Goal: Information Seeking & Learning: Learn about a topic

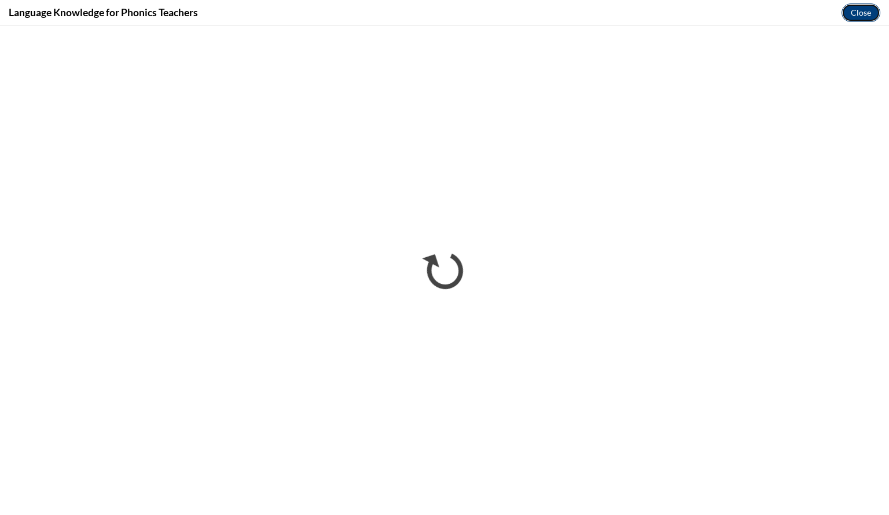
click at [857, 12] on button "Close" at bounding box center [861, 12] width 39 height 19
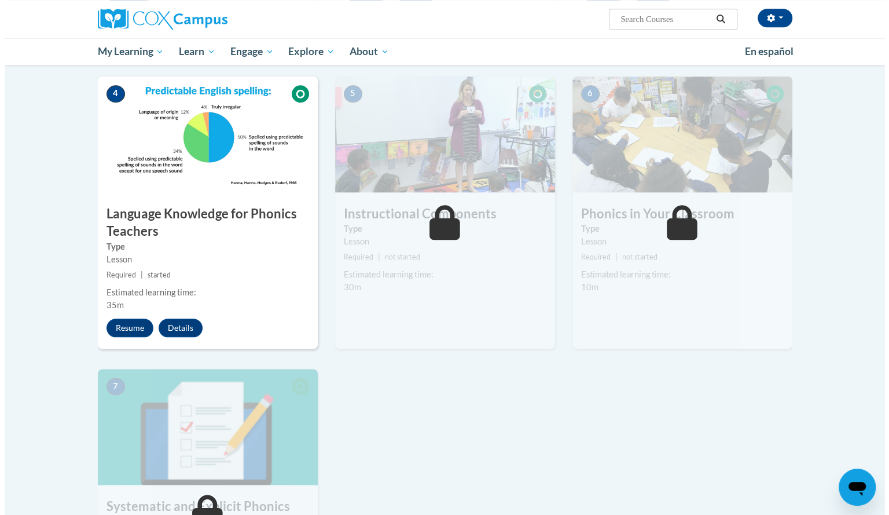
scroll to position [533, 0]
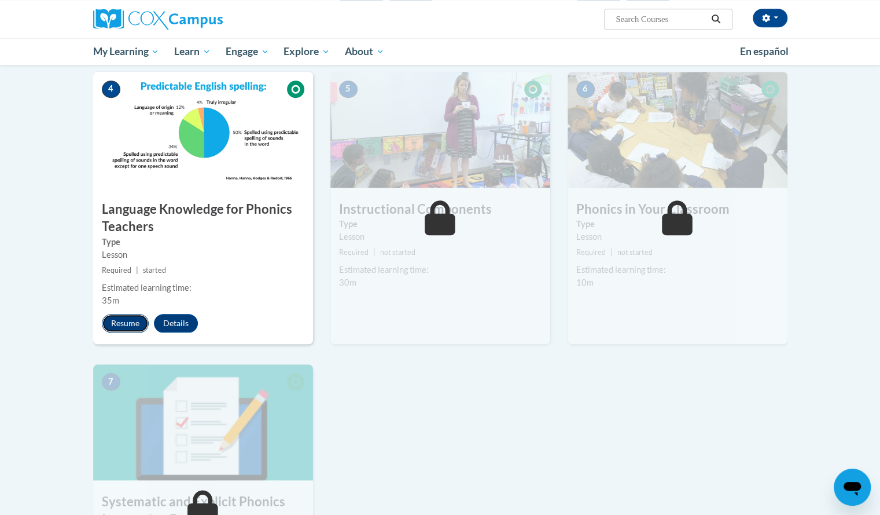
click at [125, 325] on button "Resume" at bounding box center [125, 323] width 47 height 19
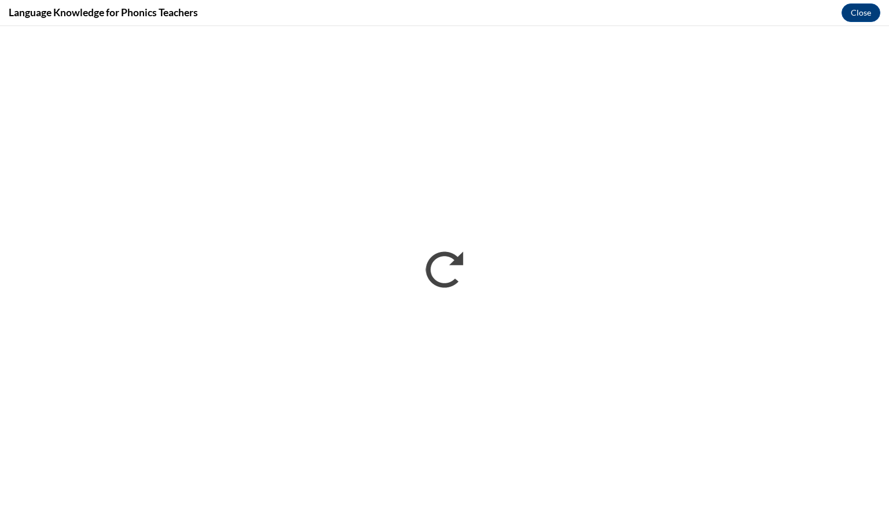
scroll to position [0, 0]
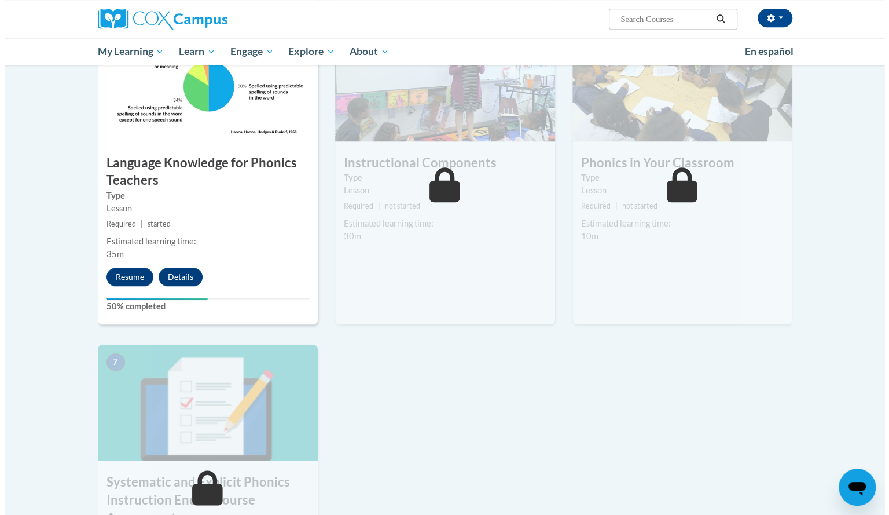
scroll to position [586, 0]
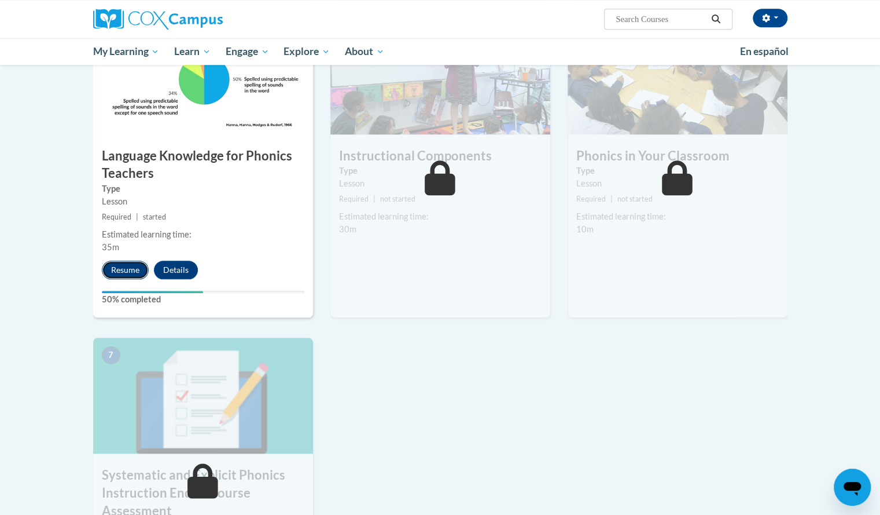
click at [127, 269] on button "Resume" at bounding box center [125, 269] width 47 height 19
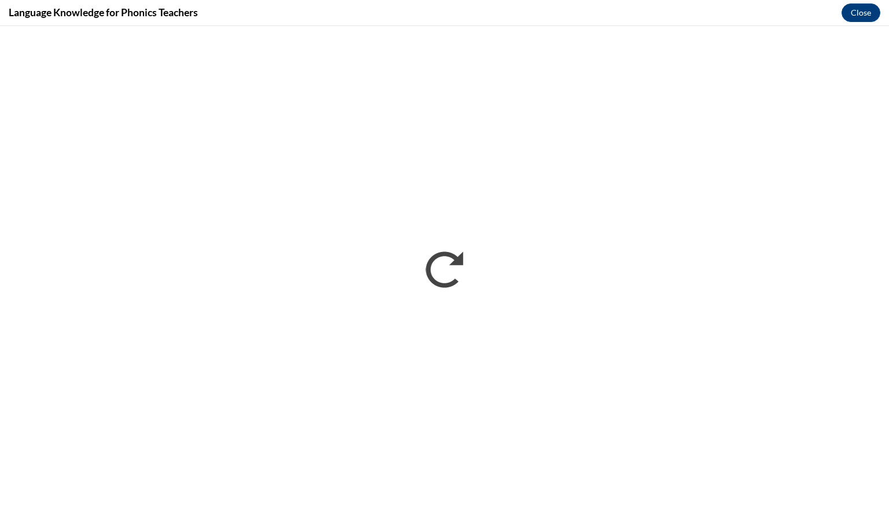
scroll to position [0, 0]
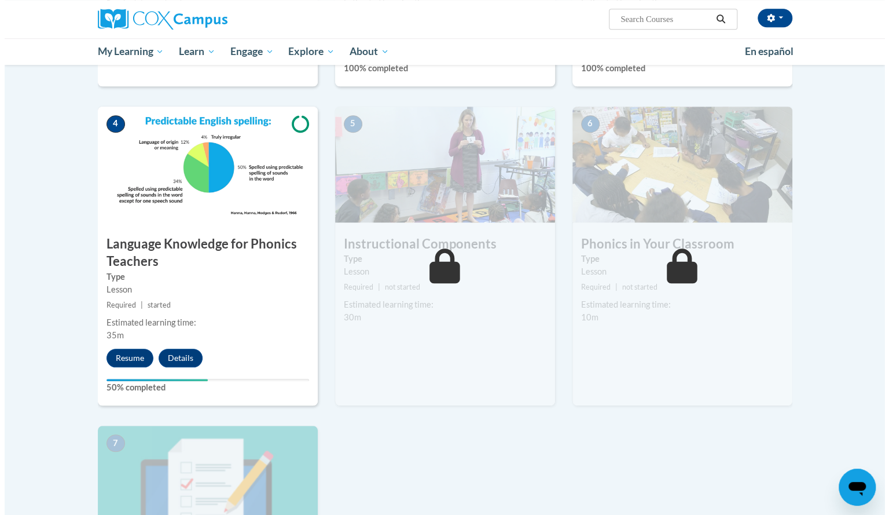
scroll to position [499, 0]
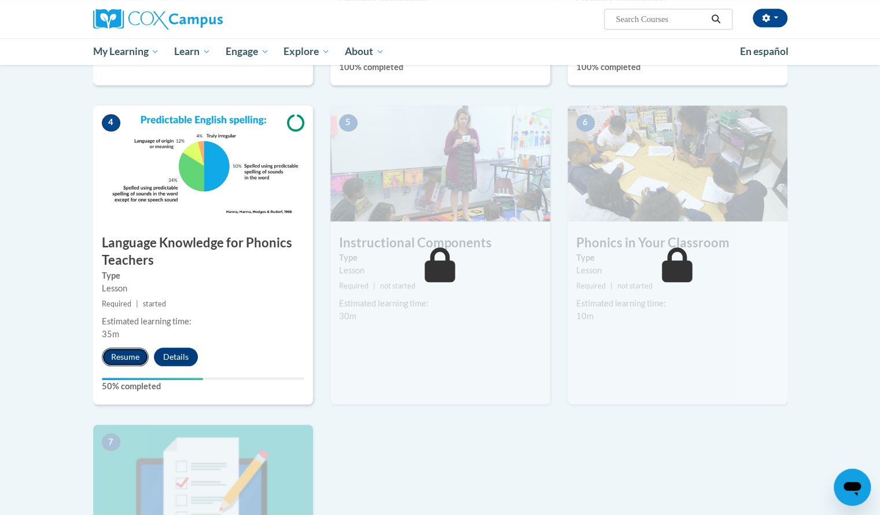
click at [109, 356] on button "Resume" at bounding box center [125, 356] width 47 height 19
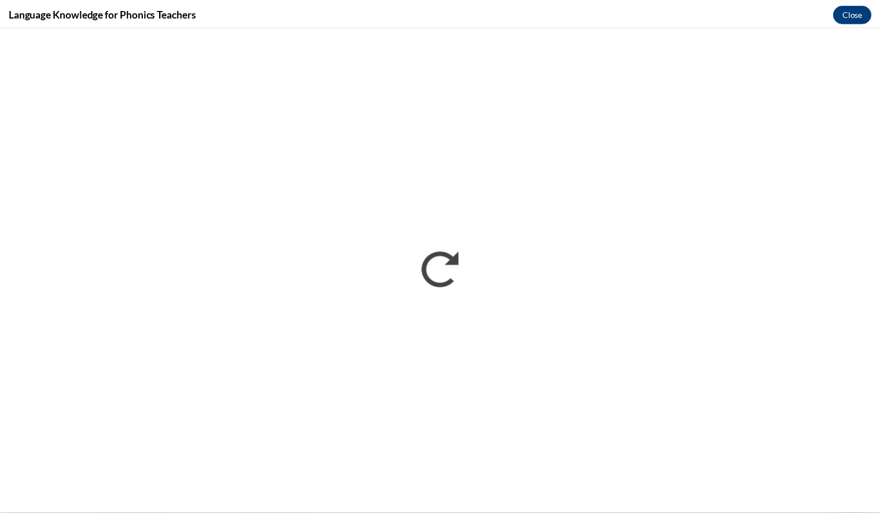
scroll to position [0, 0]
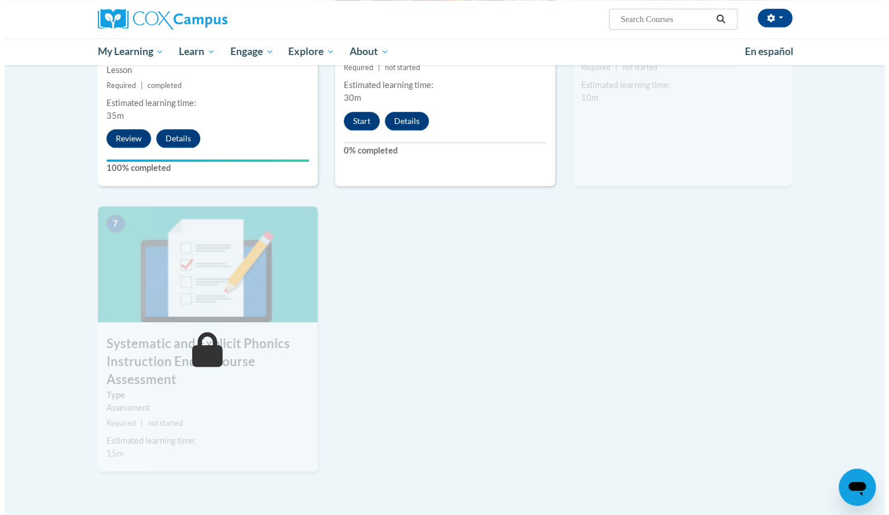
scroll to position [719, 0]
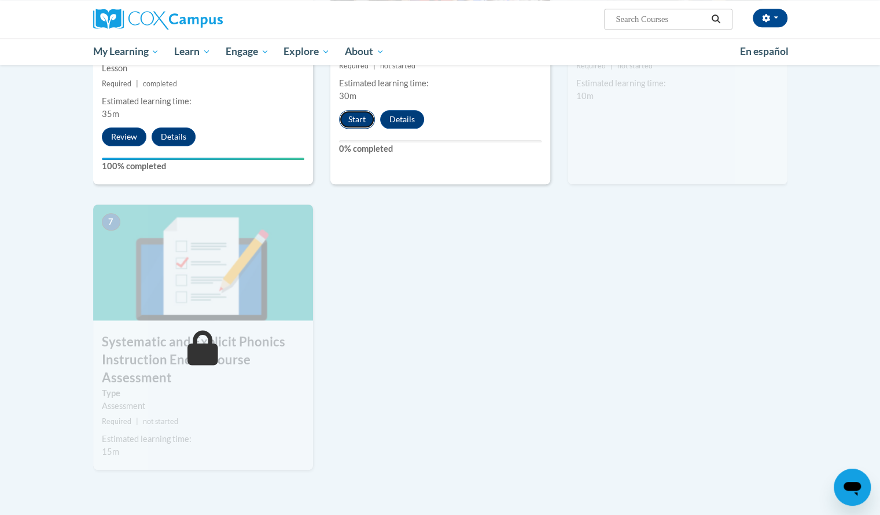
click at [354, 116] on button "Start" at bounding box center [357, 119] width 36 height 19
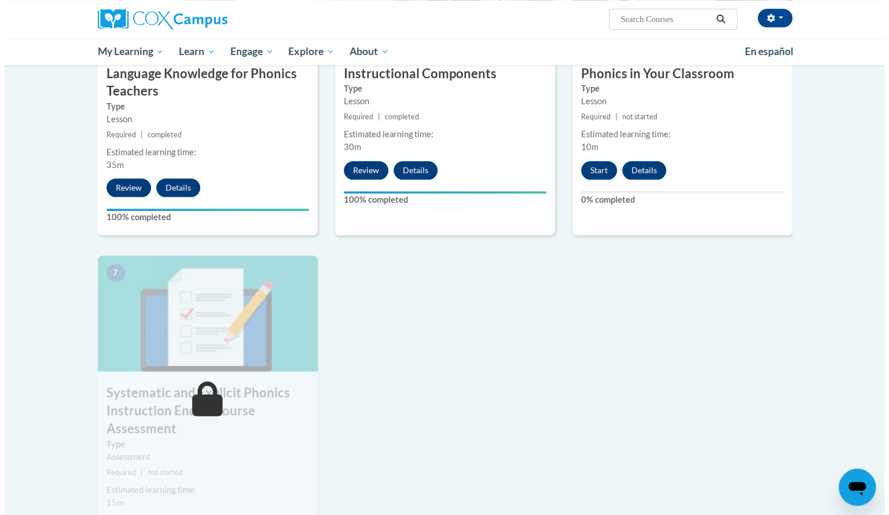
scroll to position [667, 0]
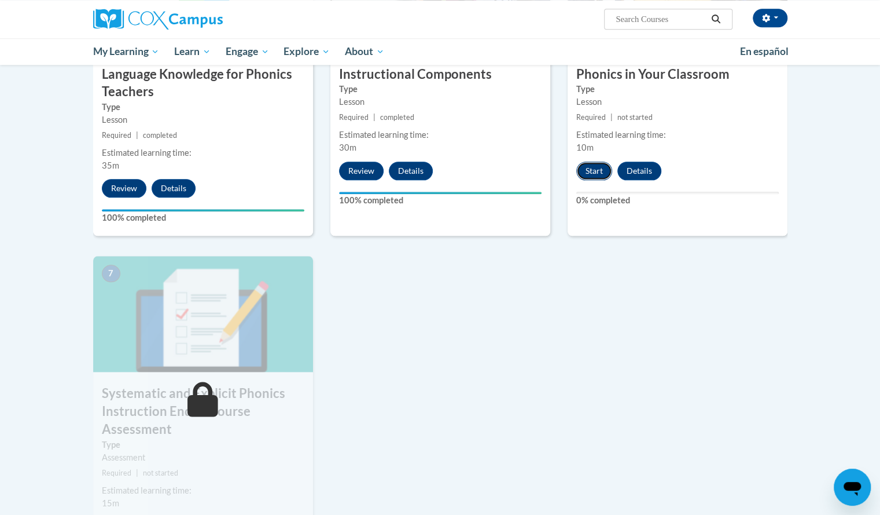
click at [595, 171] on button "Start" at bounding box center [595, 170] width 36 height 19
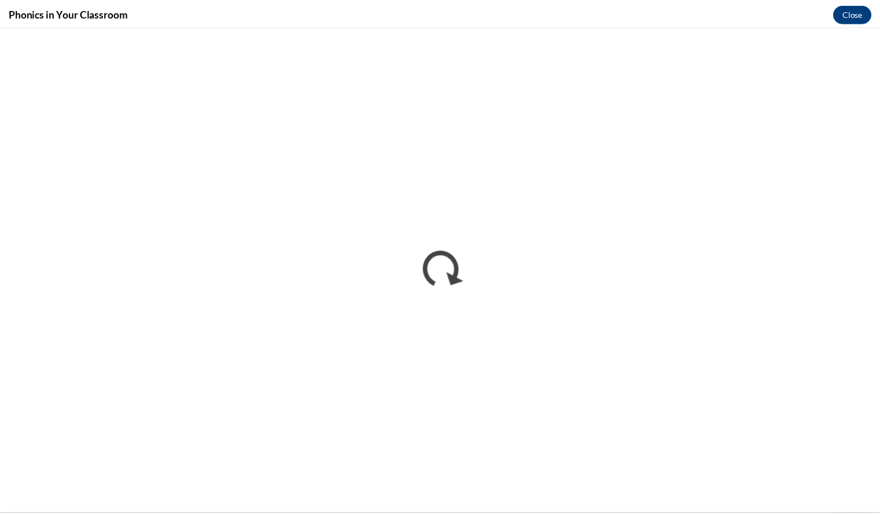
scroll to position [0, 0]
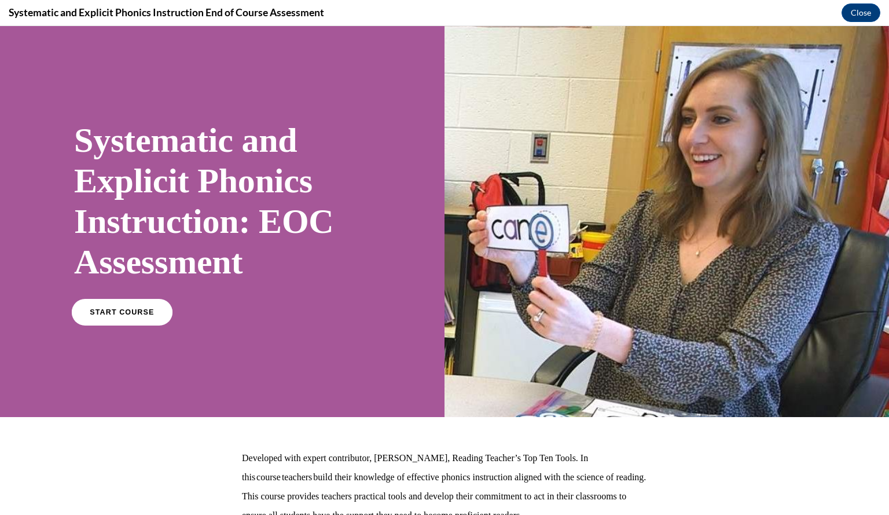
click at [110, 319] on link "START COURSE" at bounding box center [122, 312] width 101 height 27
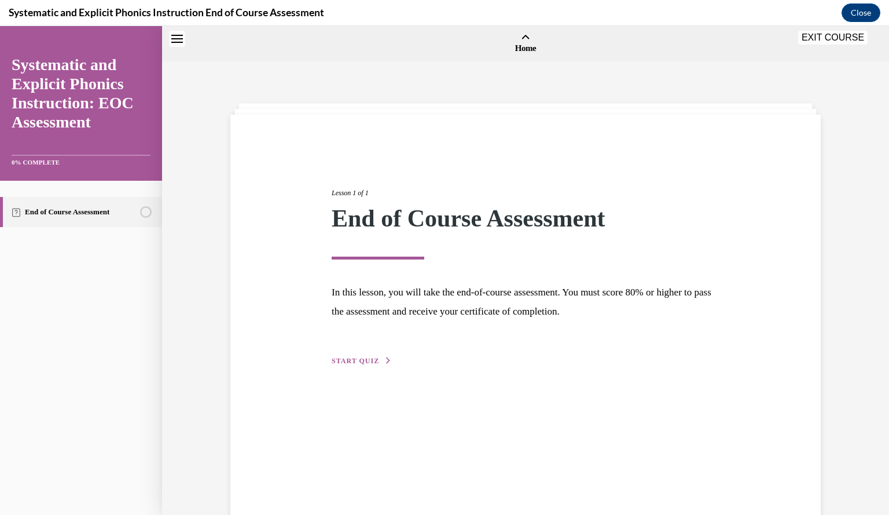
scroll to position [36, 0]
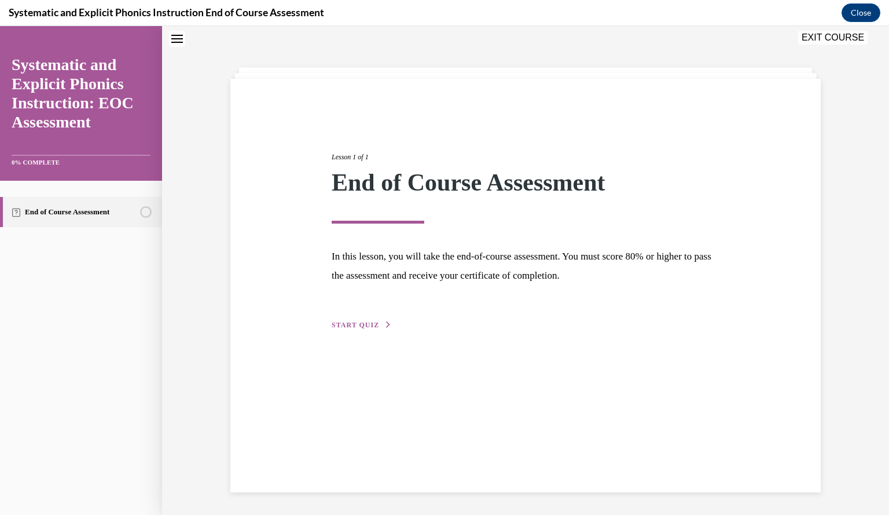
click at [357, 319] on div "Lesson 1 of 1 End of Course Assessment In this lesson, you will take the end-of…" at bounding box center [525, 228] width 405 height 206
click at [355, 330] on div "Lesson 1 of 1 End of Course Assessment In this lesson, you will take the end-of…" at bounding box center [525, 228] width 405 height 206
click at [354, 325] on span "START QUIZ" at bounding box center [355, 325] width 47 height 8
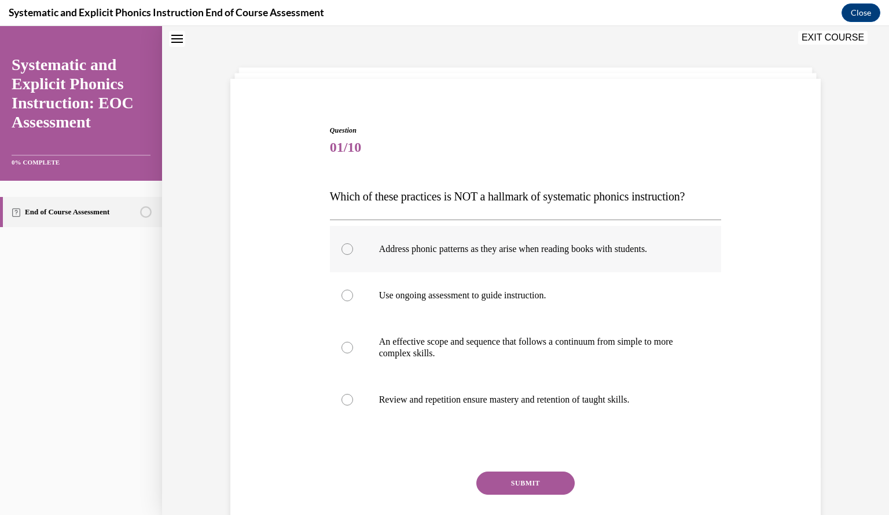
click at [346, 254] on div at bounding box center [526, 249] width 392 height 46
click at [547, 484] on button "SUBMIT" at bounding box center [525, 482] width 98 height 23
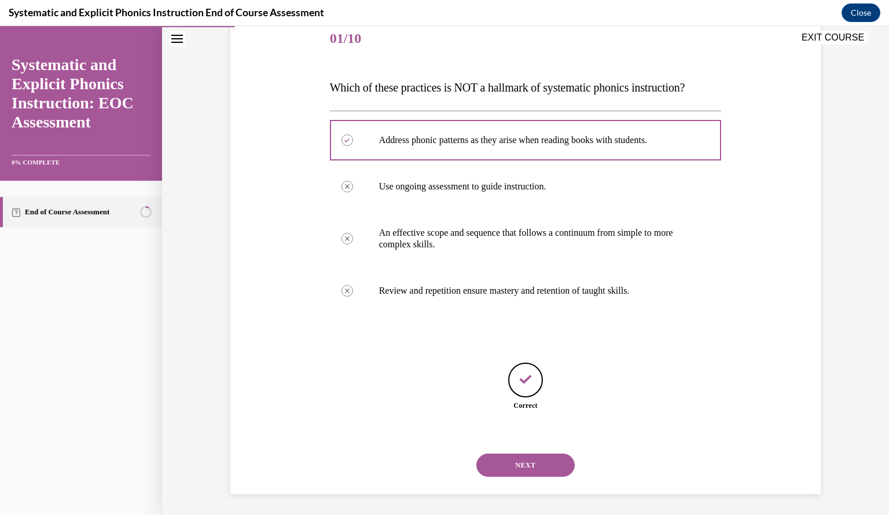
scroll to position [146, 0]
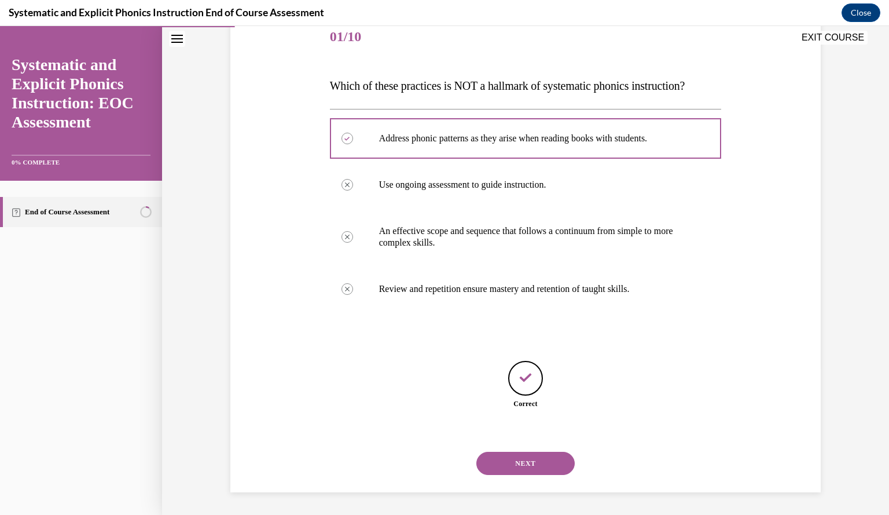
click at [543, 456] on button "NEXT" at bounding box center [525, 463] width 98 height 23
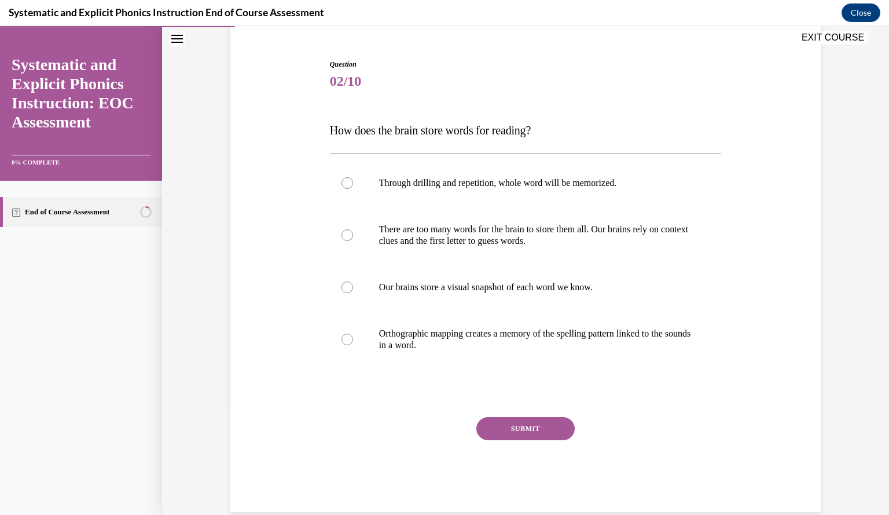
scroll to position [109, 0]
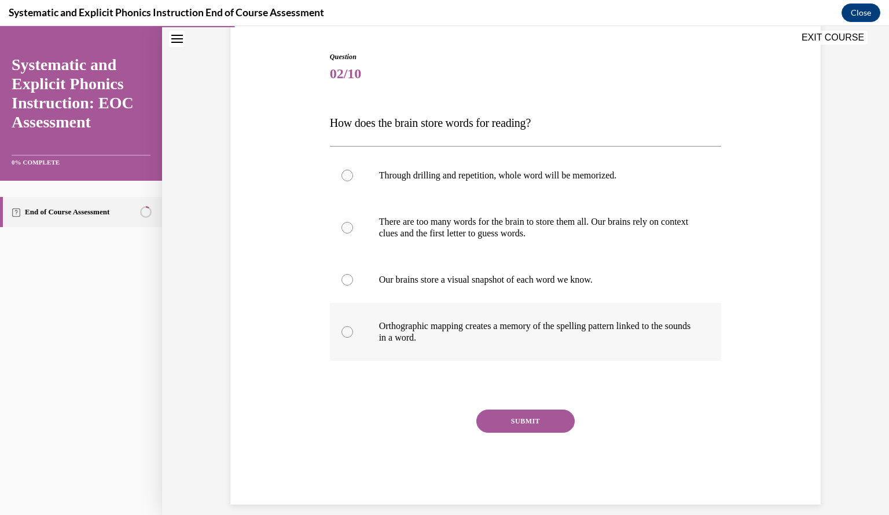
click at [342, 334] on div at bounding box center [348, 332] width 12 height 12
click at [531, 415] on button "SUBMIT" at bounding box center [525, 420] width 98 height 23
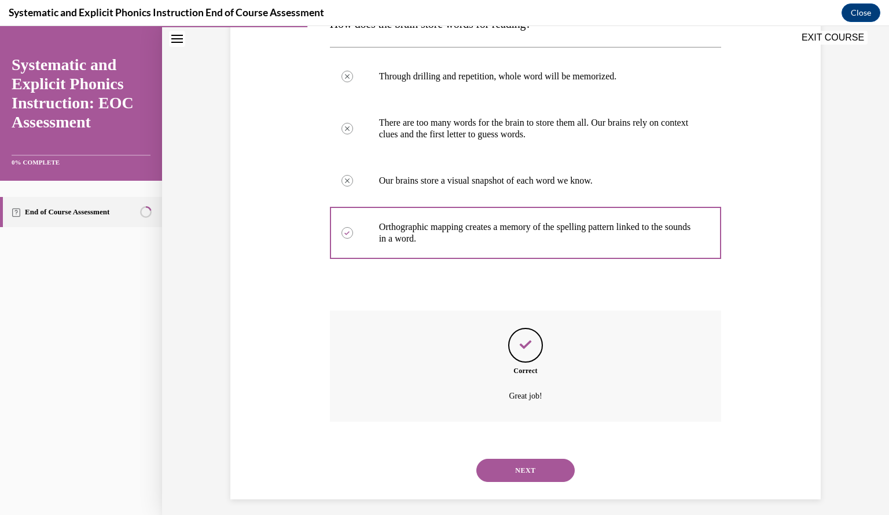
scroll to position [215, 0]
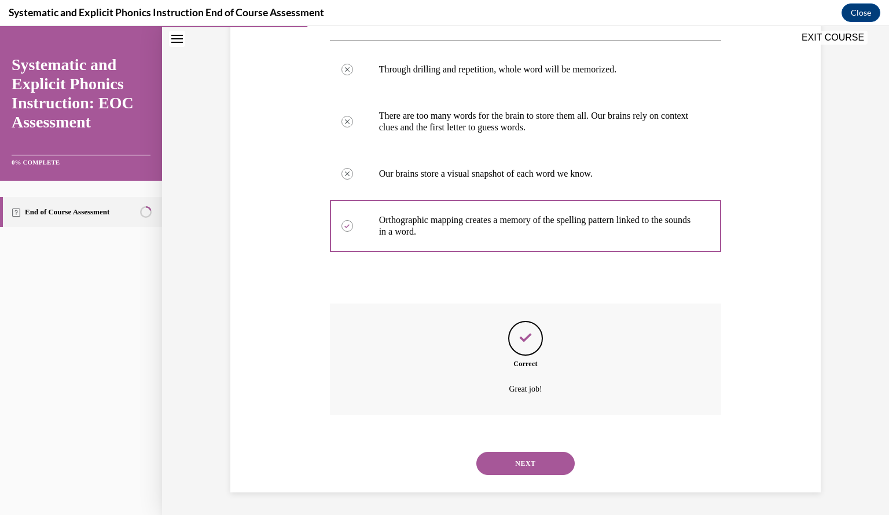
click at [524, 468] on button "NEXT" at bounding box center [525, 463] width 98 height 23
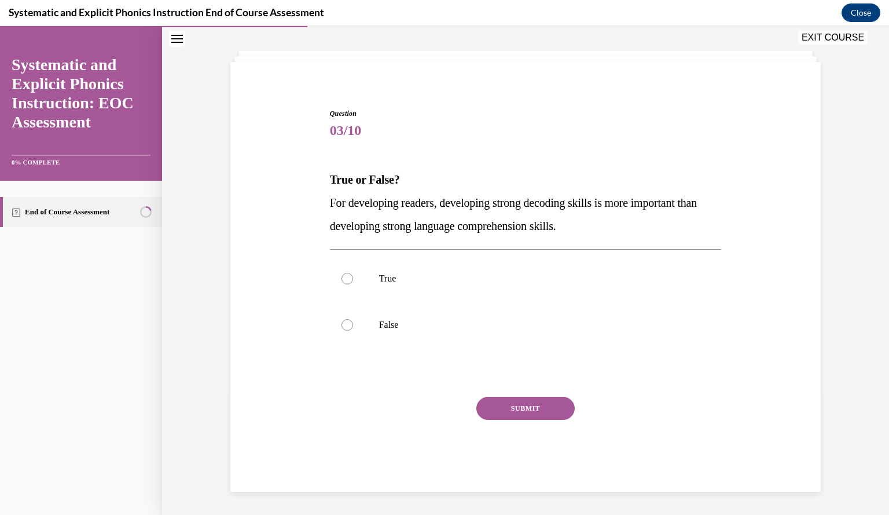
scroll to position [52, 0]
click at [343, 278] on div at bounding box center [348, 279] width 12 height 12
click at [513, 406] on button "SUBMIT" at bounding box center [525, 408] width 98 height 23
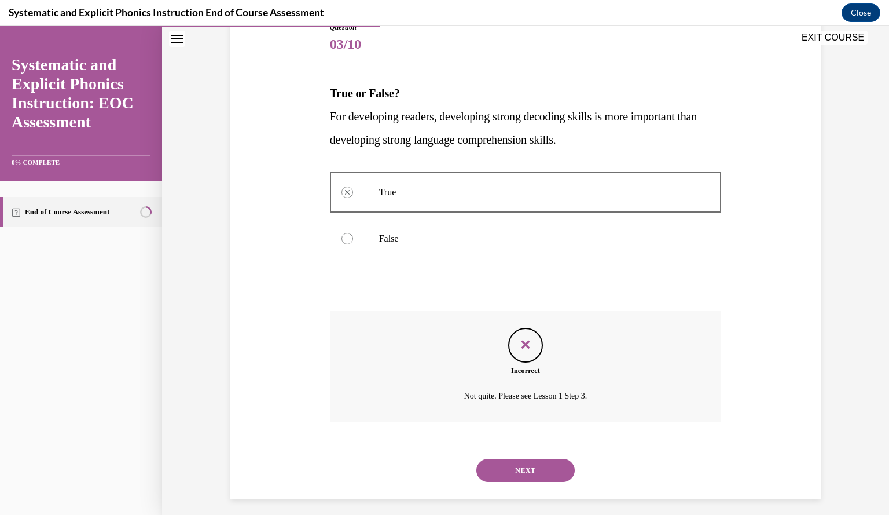
scroll to position [146, 0]
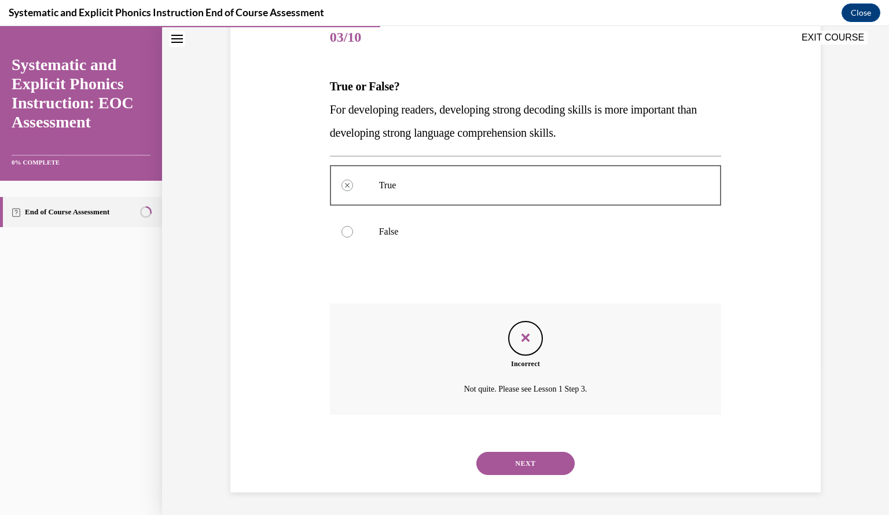
click at [502, 455] on button "NEXT" at bounding box center [525, 463] width 98 height 23
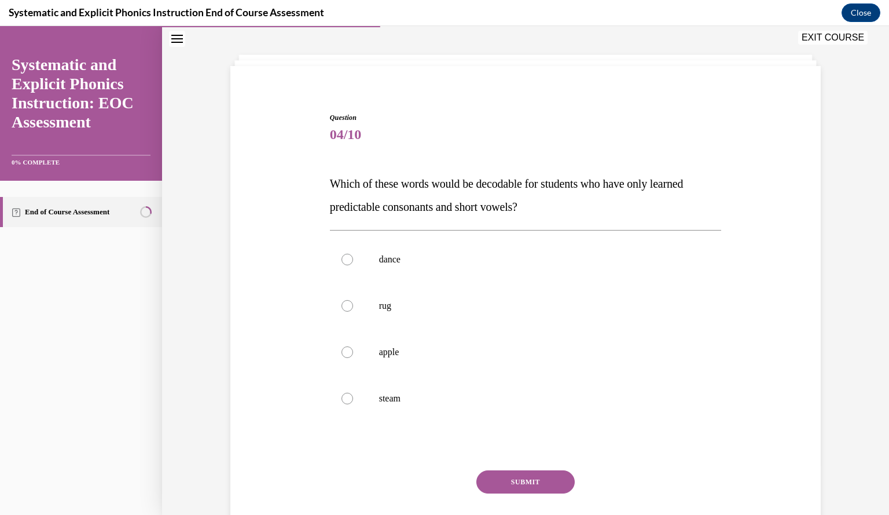
scroll to position [52, 0]
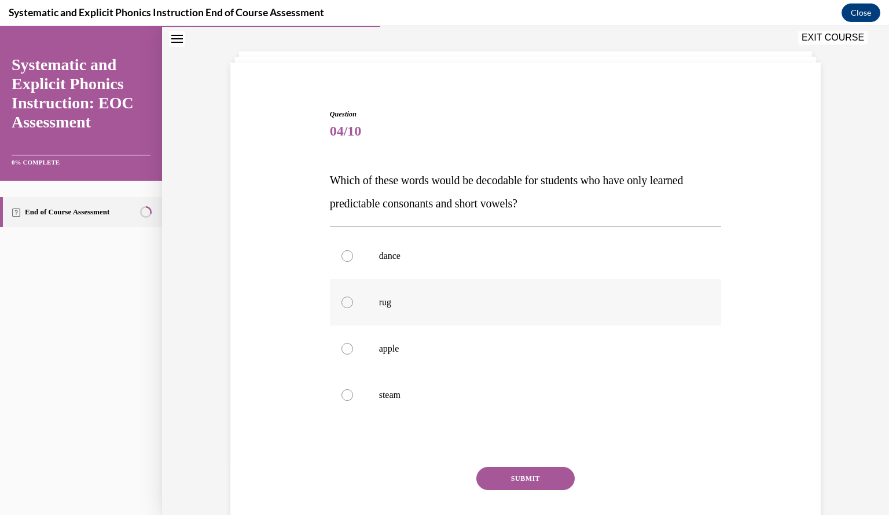
click at [379, 300] on p "rug" at bounding box center [536, 302] width 314 height 12
click at [528, 479] on button "SUBMIT" at bounding box center [525, 478] width 98 height 23
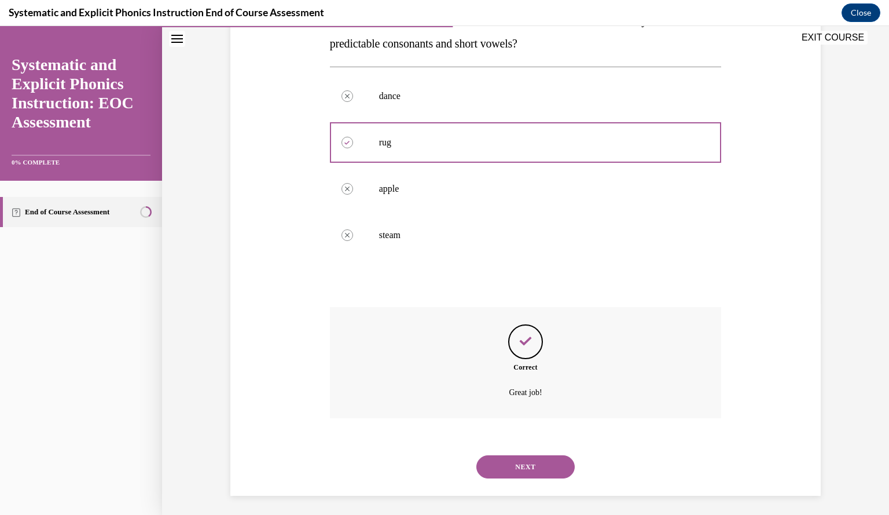
scroll to position [215, 0]
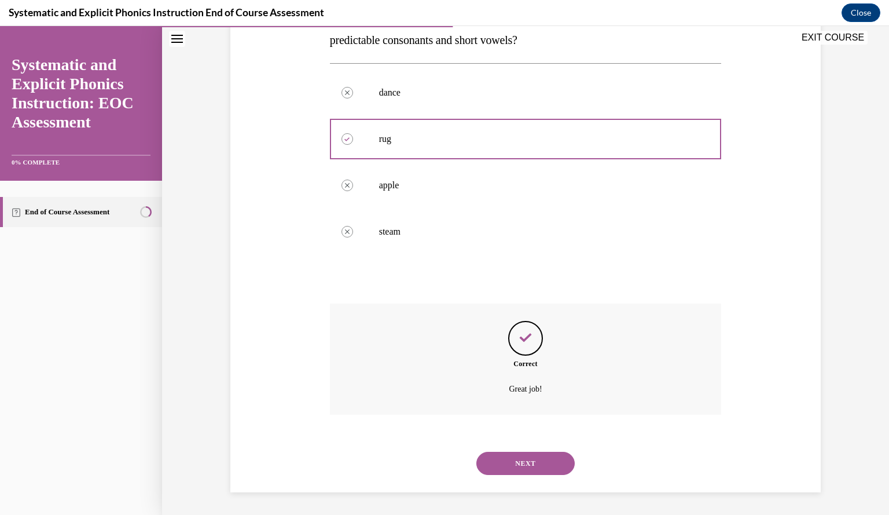
click at [530, 457] on button "NEXT" at bounding box center [525, 463] width 98 height 23
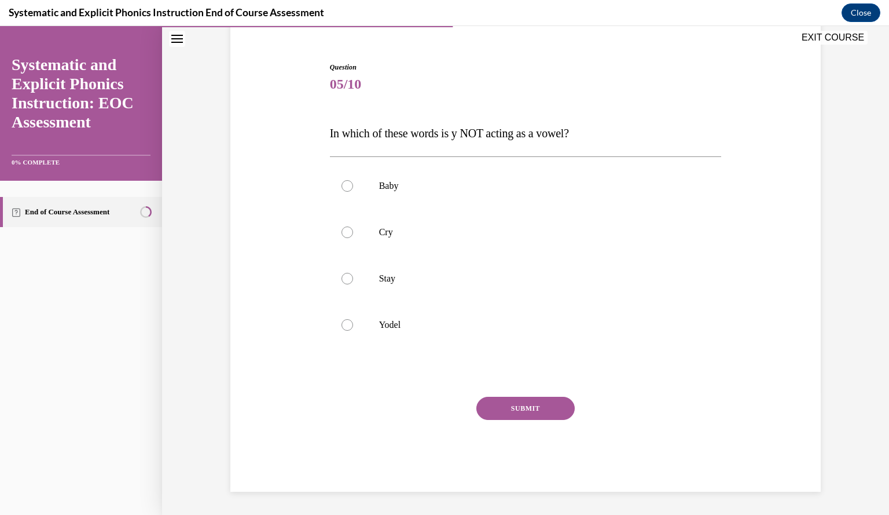
scroll to position [98, 0]
click at [373, 328] on div at bounding box center [526, 325] width 392 height 46
click at [506, 408] on button "SUBMIT" at bounding box center [525, 408] width 98 height 23
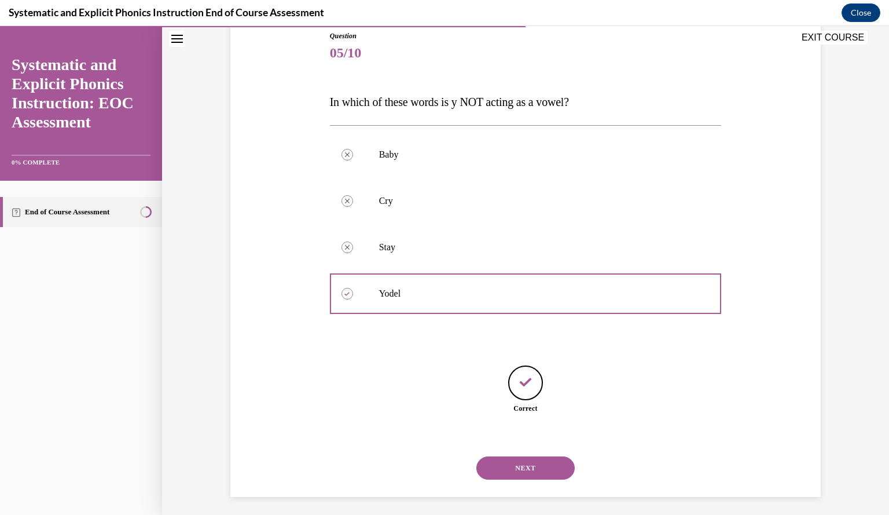
scroll to position [135, 0]
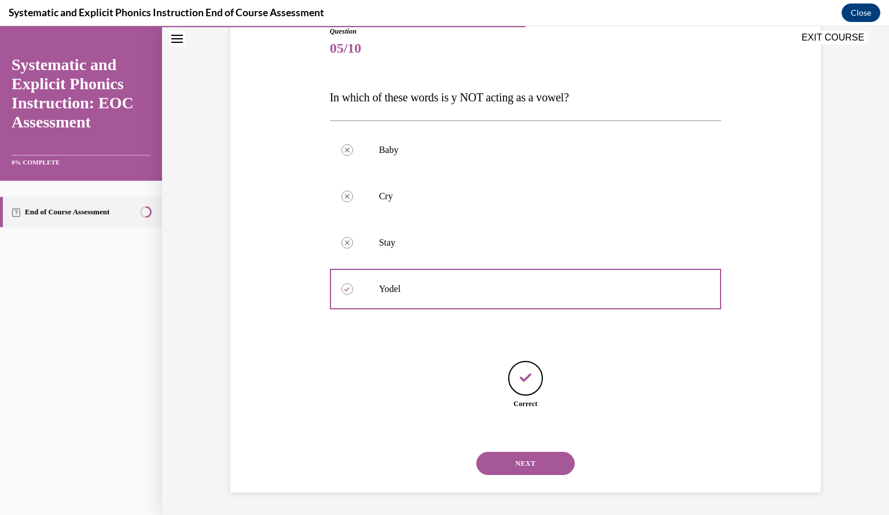
click at [519, 463] on button "NEXT" at bounding box center [525, 463] width 98 height 23
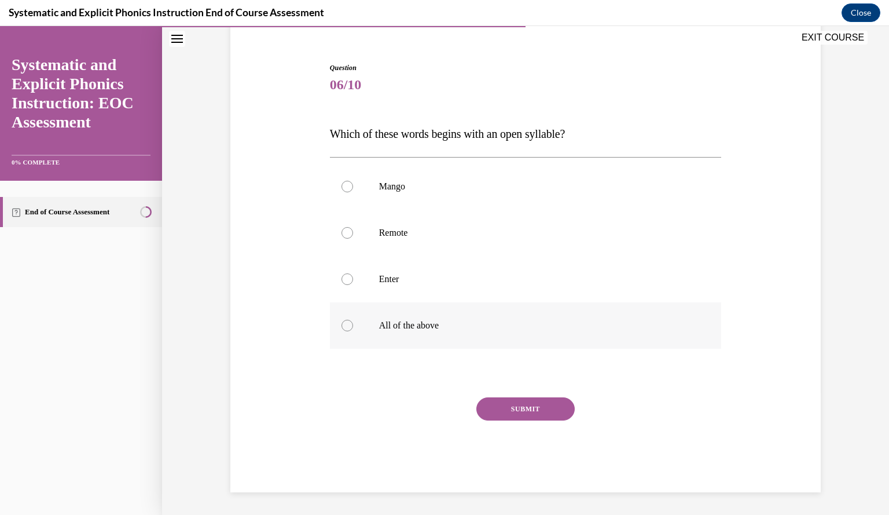
click at [342, 320] on div at bounding box center [348, 326] width 12 height 12
click at [516, 405] on button "SUBMIT" at bounding box center [525, 408] width 98 height 23
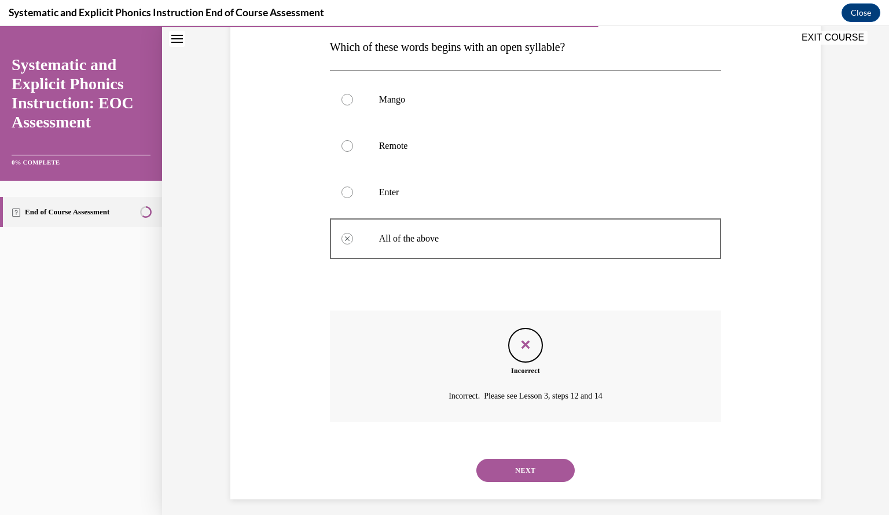
scroll to position [192, 0]
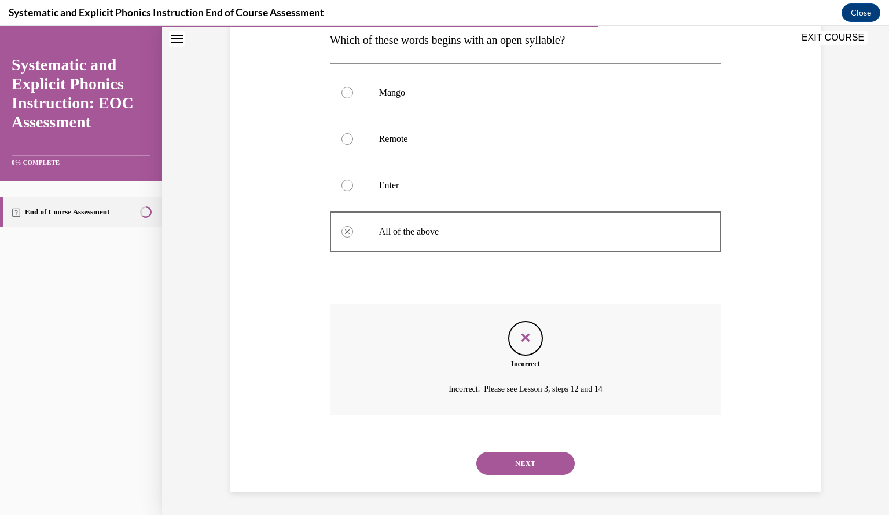
click at [526, 457] on button "NEXT" at bounding box center [525, 463] width 98 height 23
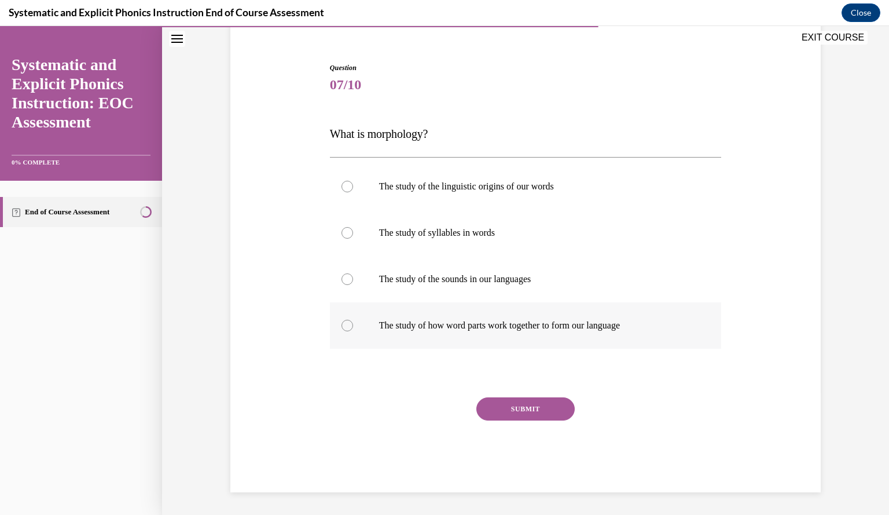
click at [396, 325] on p "The study of how word parts work together to form our language" at bounding box center [536, 326] width 314 height 12
click at [501, 408] on button "SUBMIT" at bounding box center [525, 408] width 98 height 23
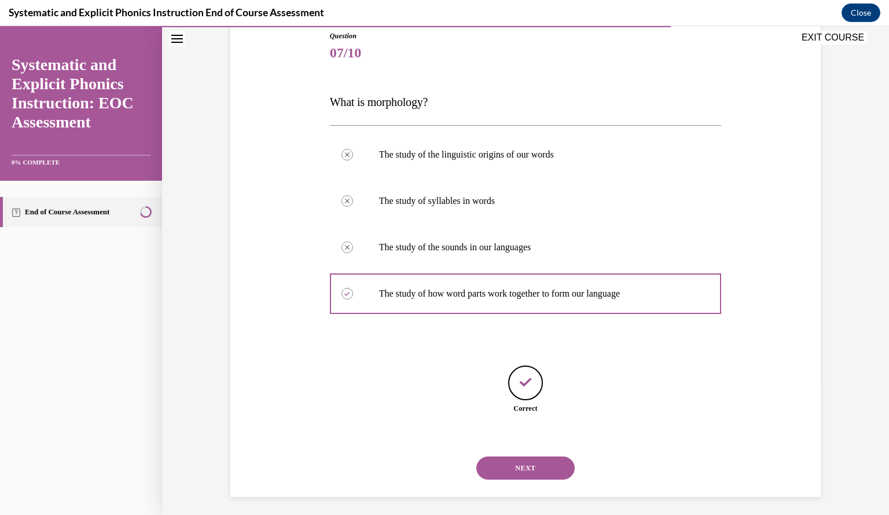
scroll to position [135, 0]
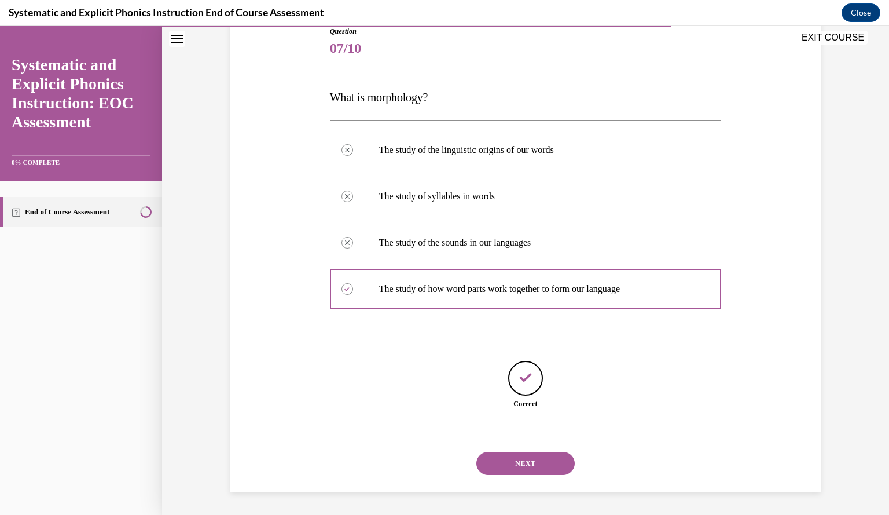
click at [509, 455] on button "NEXT" at bounding box center [525, 463] width 98 height 23
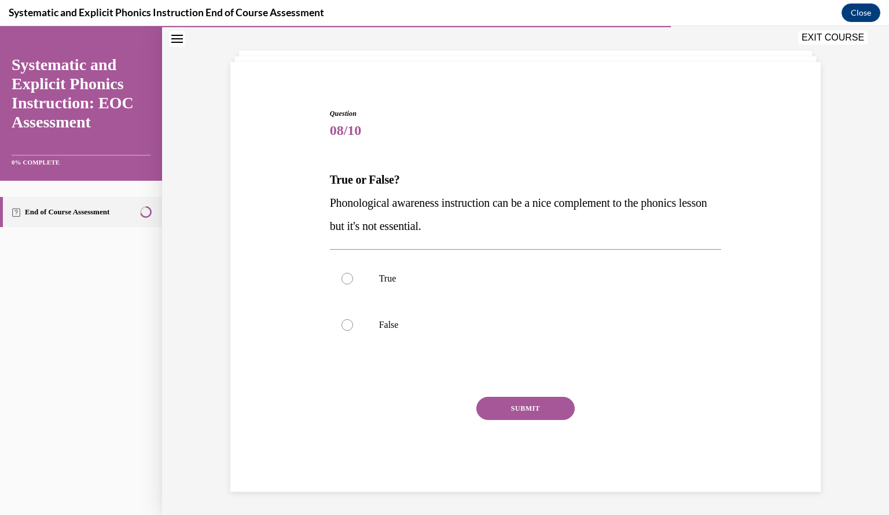
scroll to position [52, 0]
click at [383, 324] on p "False" at bounding box center [536, 326] width 314 height 12
click at [524, 414] on button "SUBMIT" at bounding box center [525, 408] width 98 height 23
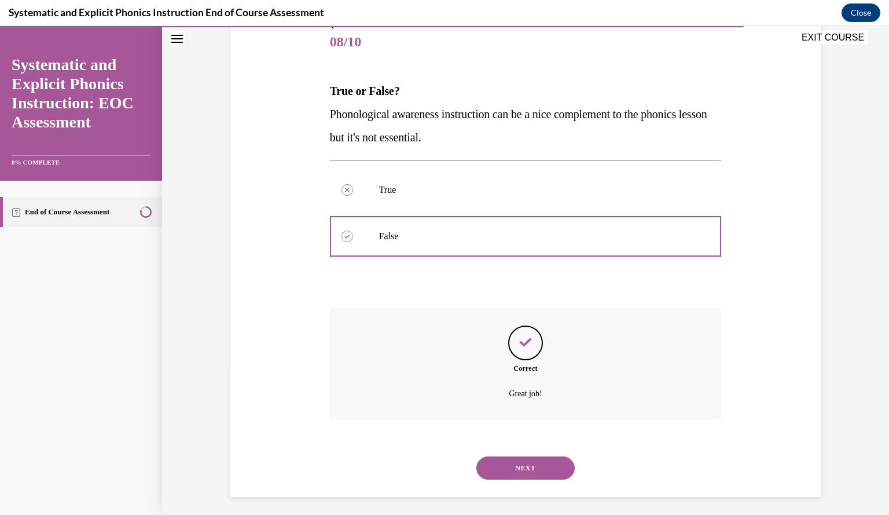
scroll to position [146, 0]
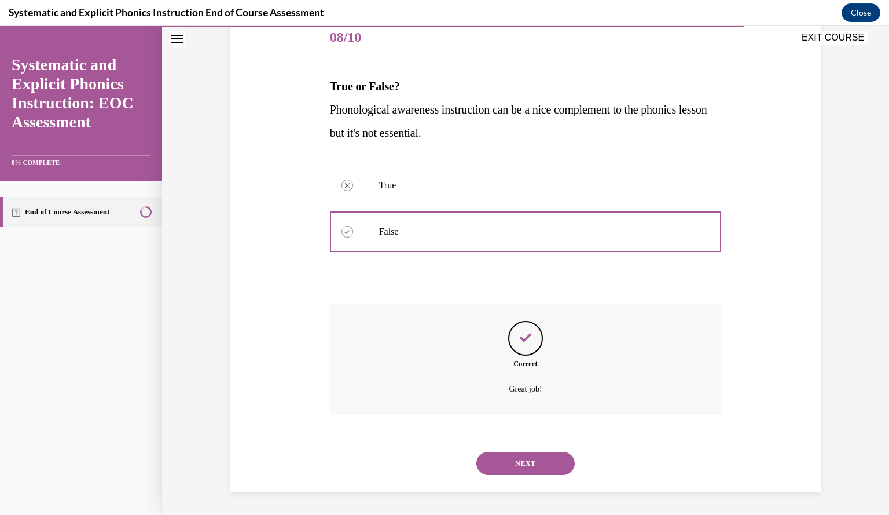
click at [519, 464] on button "NEXT" at bounding box center [525, 463] width 98 height 23
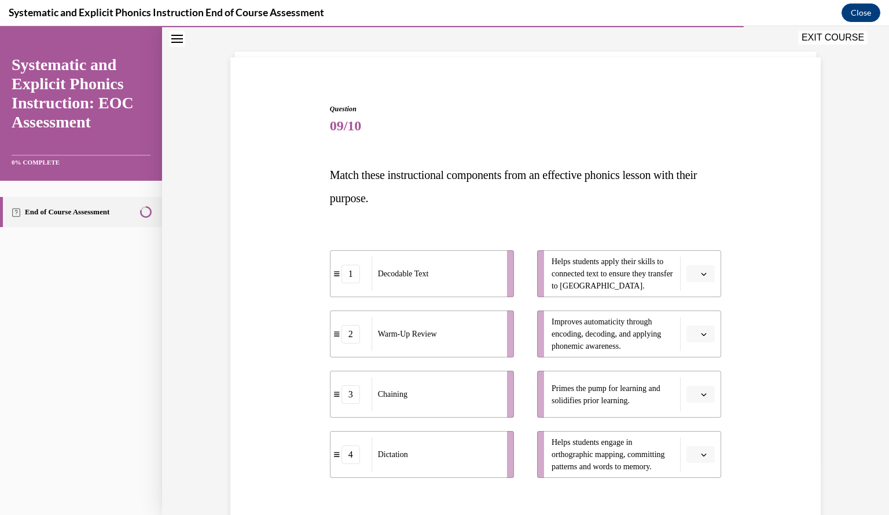
scroll to position [60, 0]
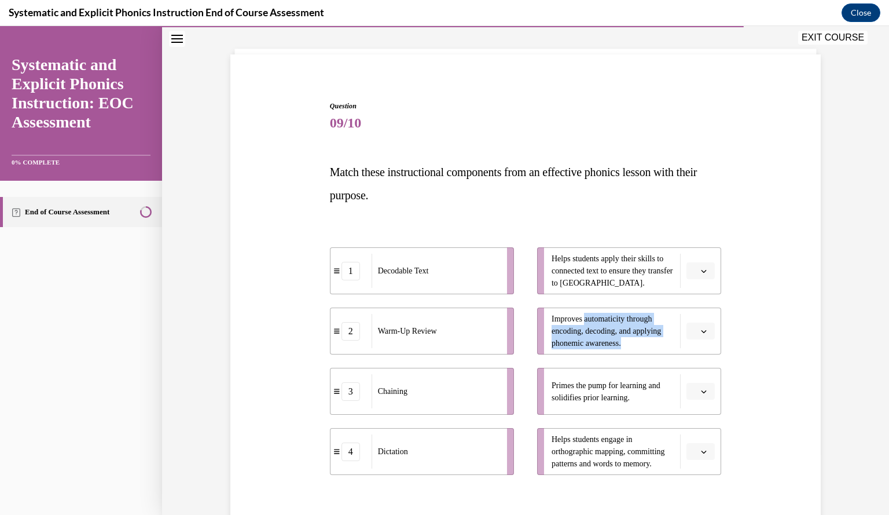
drag, startPoint x: 625, startPoint y: 337, endPoint x: 582, endPoint y: 302, distance: 55.5
click at [582, 302] on ul "Helps students apply their skills to connected text to ensure they transfer to …" at bounding box center [624, 360] width 196 height 227
click at [605, 331] on span "Improves automaticity through encoding, decoding, and applying phonemic awarene…" at bounding box center [613, 331] width 123 height 36
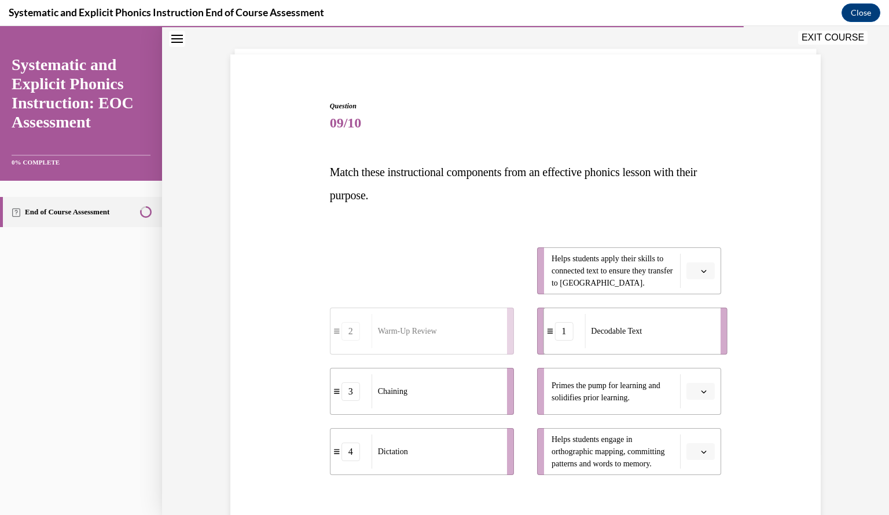
drag, startPoint x: 455, startPoint y: 269, endPoint x: 696, endPoint y: 337, distance: 250.3
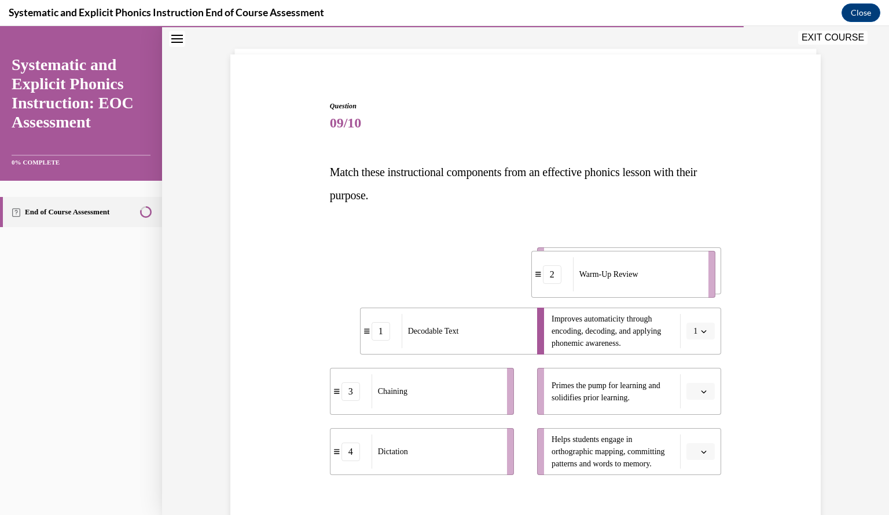
drag, startPoint x: 427, startPoint y: 274, endPoint x: 639, endPoint y: 274, distance: 212.4
click at [639, 274] on div "Warm-Up Review" at bounding box center [637, 274] width 128 height 34
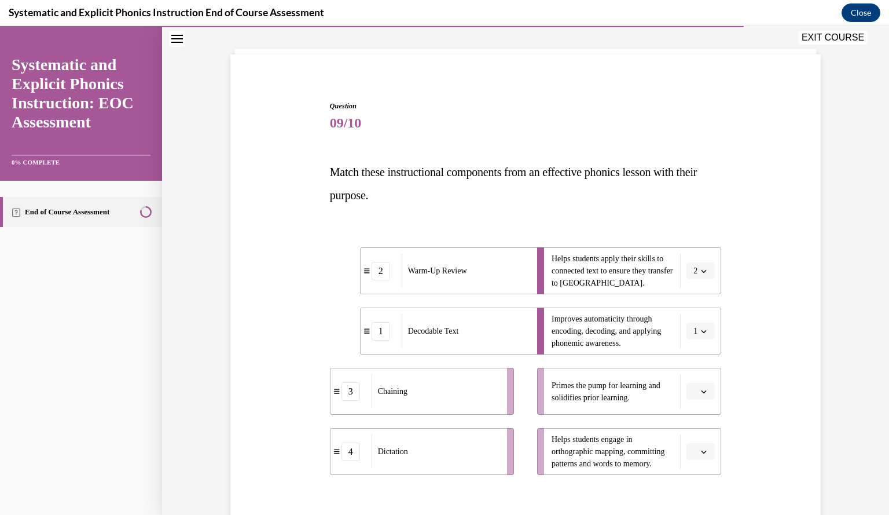
click at [555, 269] on span "Helps students apply their skills to connected text to ensure they transfer to …" at bounding box center [613, 270] width 123 height 36
click at [516, 269] on div "Warm-Up Review" at bounding box center [466, 271] width 128 height 34
drag, startPoint x: 516, startPoint y: 269, endPoint x: 444, endPoint y: 252, distance: 74.4
click at [444, 252] on div "Warm-Up Review" at bounding box center [393, 255] width 128 height 34
drag, startPoint x: 402, startPoint y: 270, endPoint x: 634, endPoint y: 400, distance: 265.9
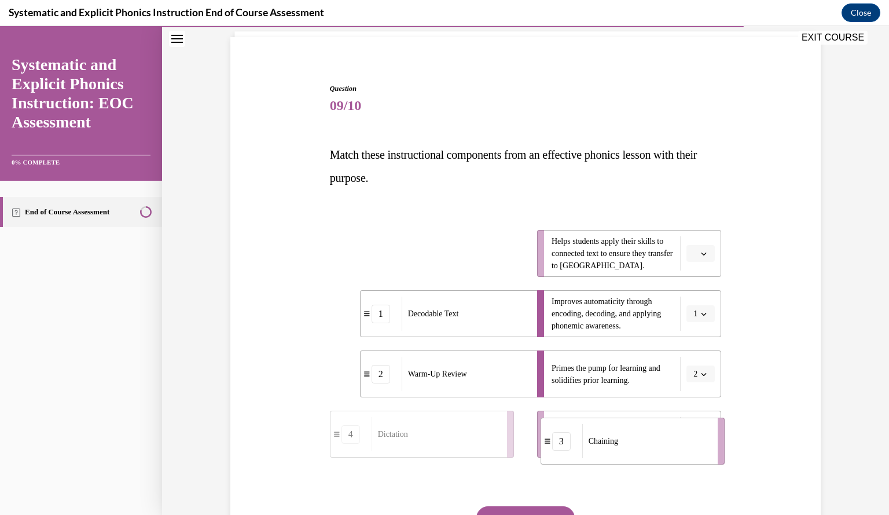
drag, startPoint x: 428, startPoint y: 276, endPoint x: 649, endPoint y: 488, distance: 305.8
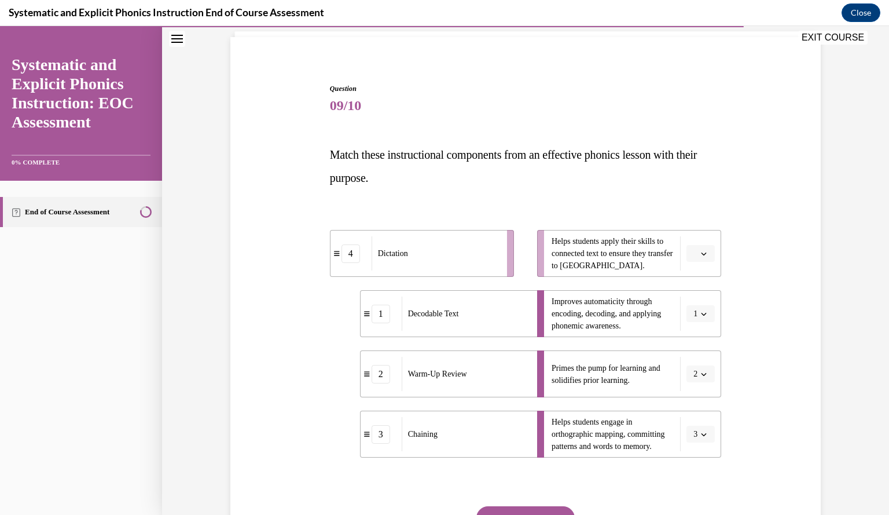
scroll to position [80, 0]
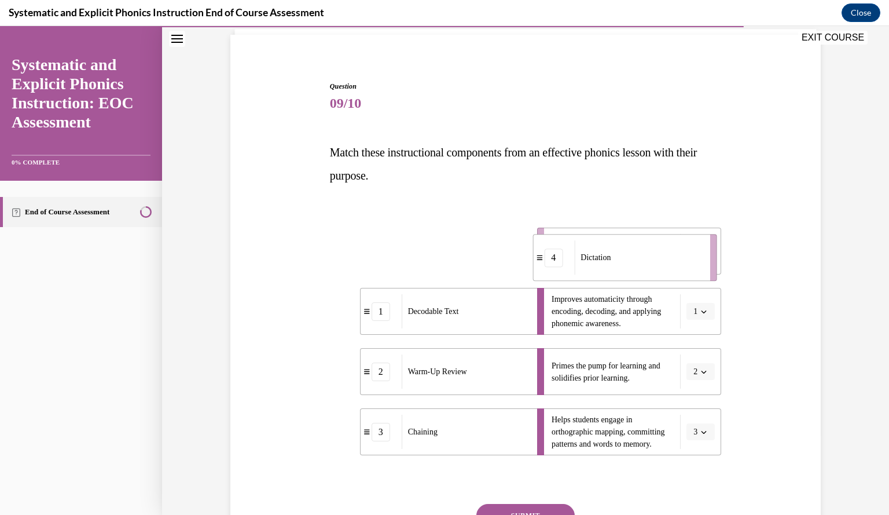
drag, startPoint x: 434, startPoint y: 259, endPoint x: 645, endPoint y: 266, distance: 211.4
click at [645, 266] on div "Dictation" at bounding box center [638, 257] width 128 height 34
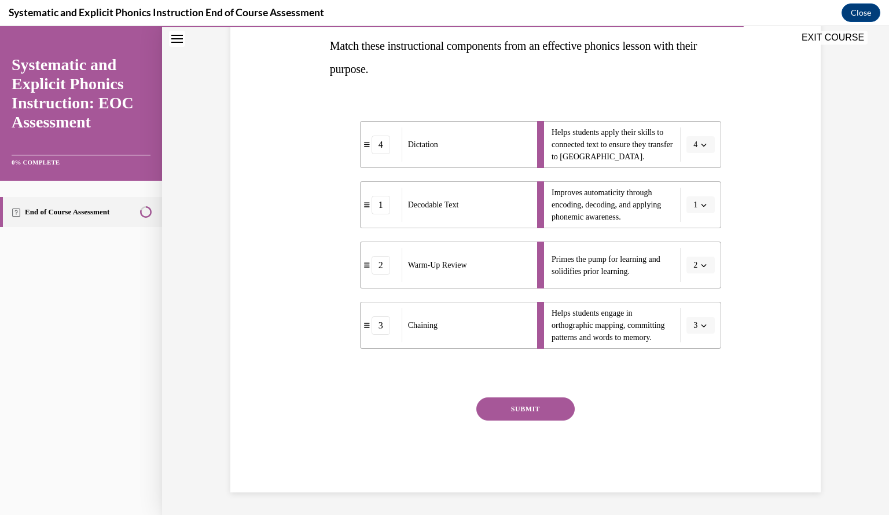
scroll to position [186, 0]
click at [524, 407] on button "SUBMIT" at bounding box center [525, 408] width 98 height 23
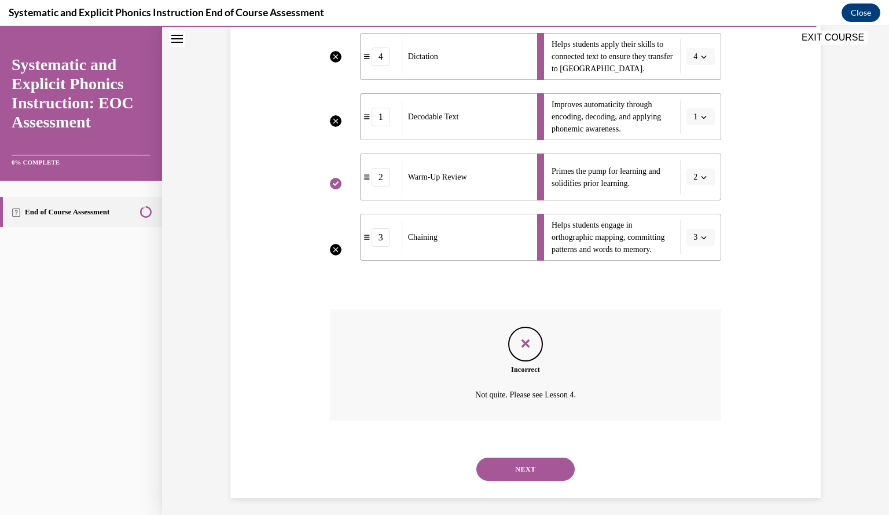
scroll to position [280, 0]
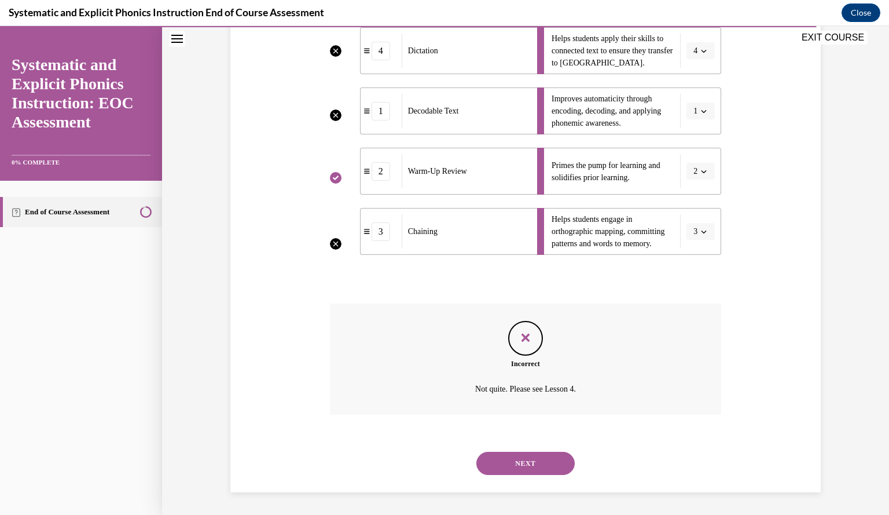
click at [511, 452] on button "NEXT" at bounding box center [525, 463] width 98 height 23
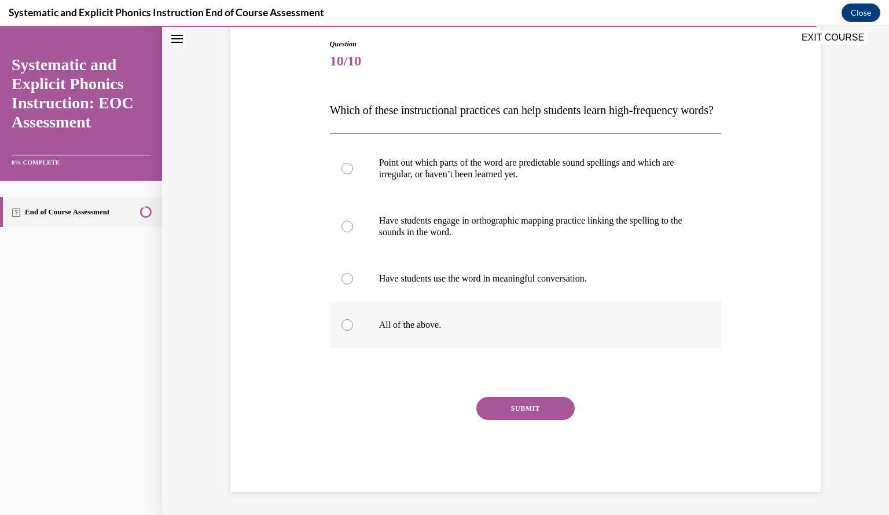
click at [392, 347] on div at bounding box center [526, 325] width 392 height 46
click at [537, 413] on button "SUBMIT" at bounding box center [525, 408] width 98 height 23
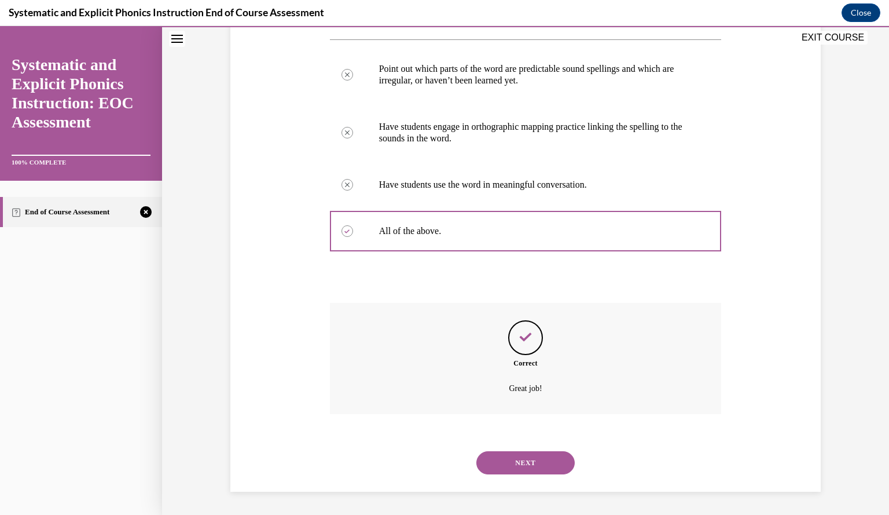
scroll to position [238, 0]
click at [509, 459] on button "NEXT" at bounding box center [525, 462] width 98 height 23
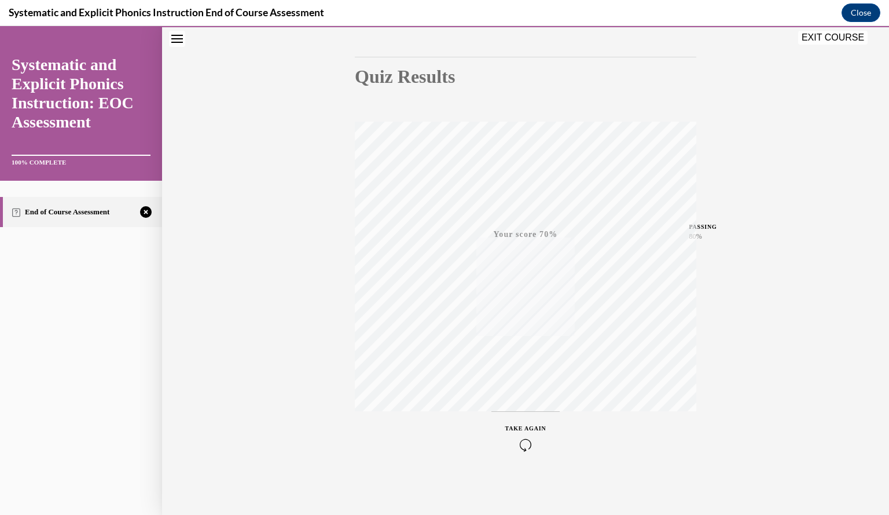
click at [527, 442] on icon "button" at bounding box center [525, 444] width 41 height 13
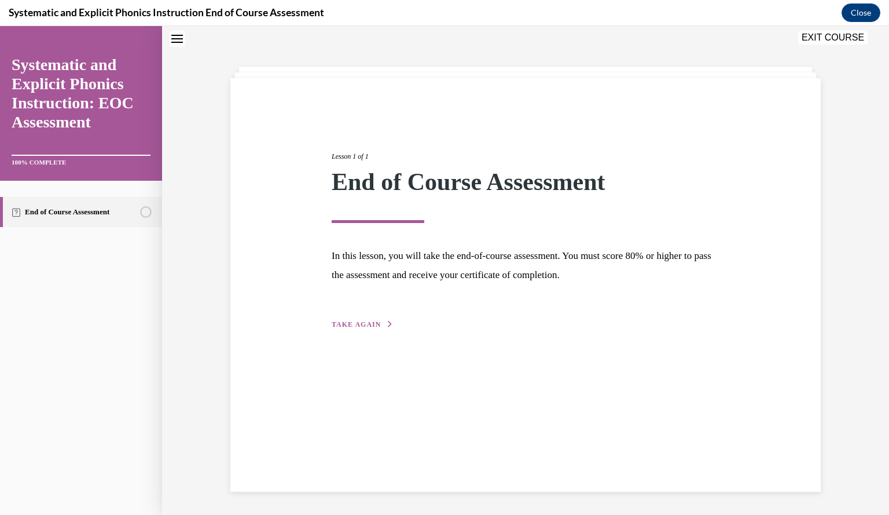
click at [347, 317] on div "Lesson 1 of 1 End of Course Assessment In this lesson, you will take the end-of…" at bounding box center [525, 227] width 405 height 206
click at [347, 325] on span "TAKE AGAIN" at bounding box center [356, 324] width 49 height 8
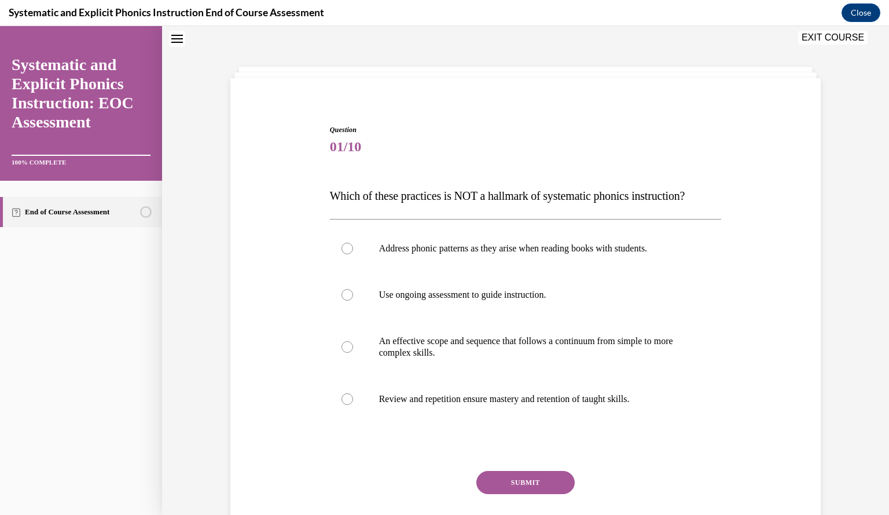
click at [347, 325] on div at bounding box center [526, 347] width 392 height 58
click at [348, 254] on div at bounding box center [526, 248] width 392 height 46
click at [497, 486] on button "SUBMIT" at bounding box center [525, 482] width 98 height 23
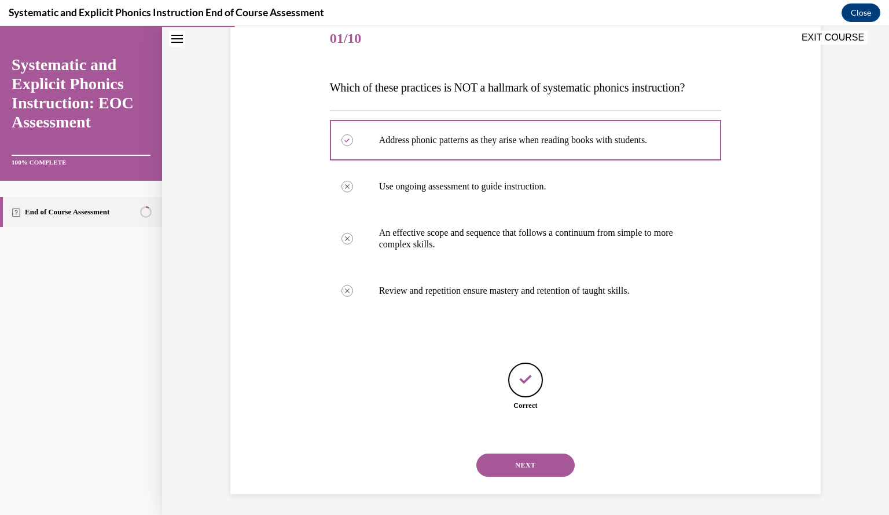
scroll to position [146, 0]
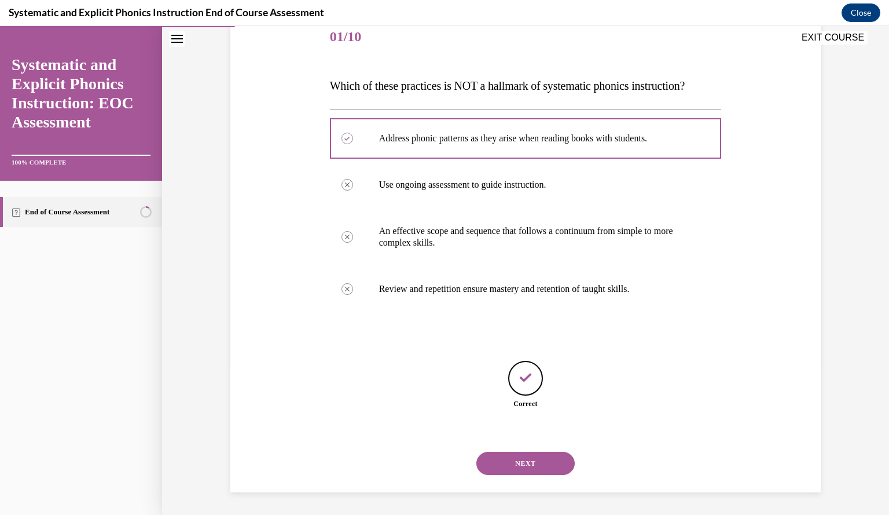
click at [500, 460] on button "NEXT" at bounding box center [525, 463] width 98 height 23
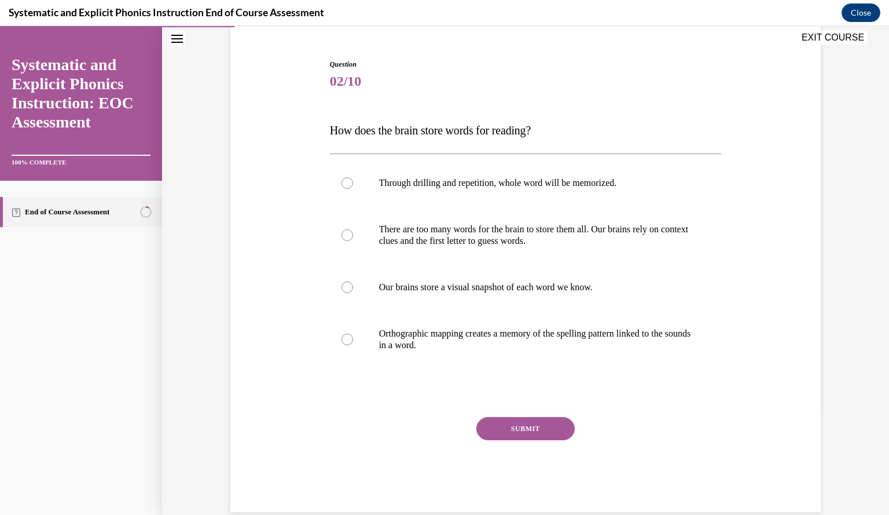
scroll to position [109, 0]
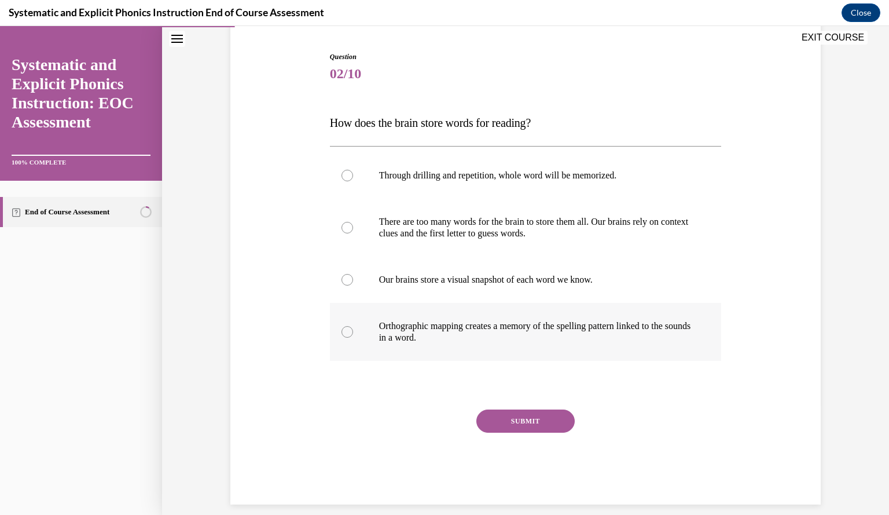
click at [342, 327] on div at bounding box center [348, 332] width 12 height 12
click at [513, 423] on button "SUBMIT" at bounding box center [525, 420] width 98 height 23
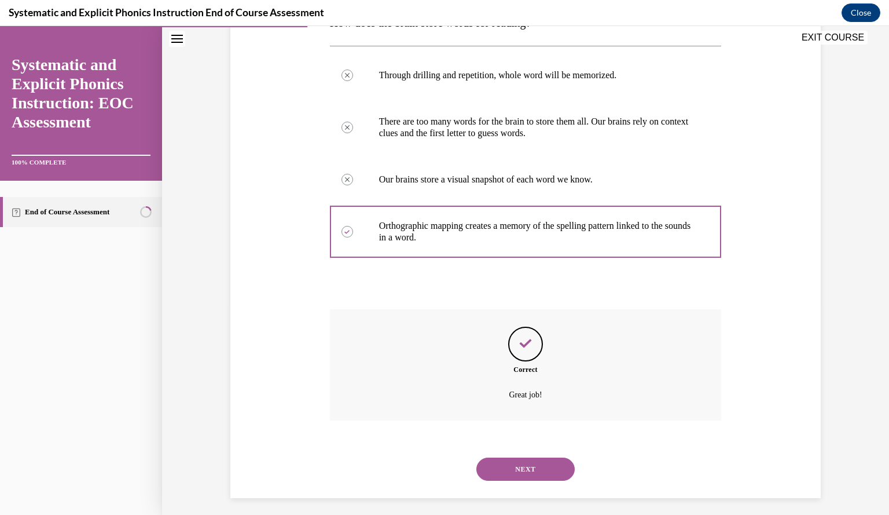
scroll to position [215, 0]
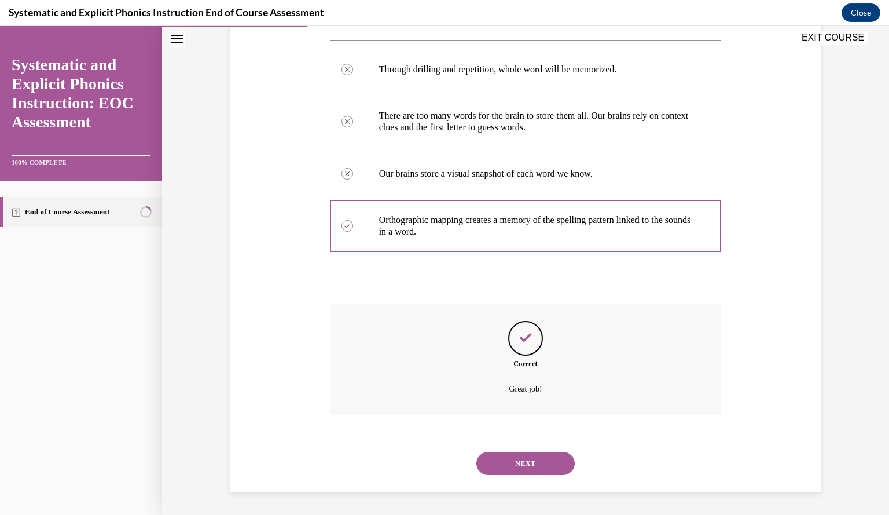
click at [509, 459] on button "NEXT" at bounding box center [525, 463] width 98 height 23
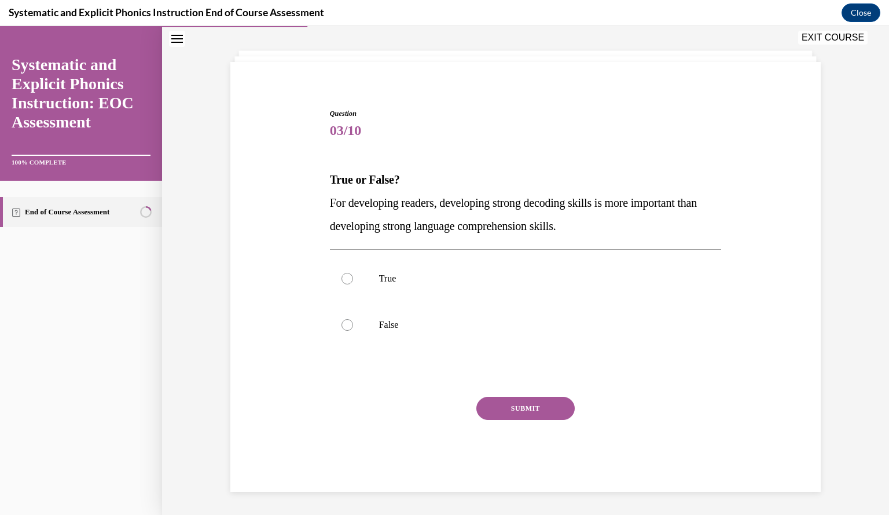
scroll to position [52, 0]
click at [412, 331] on div at bounding box center [526, 325] width 392 height 46
click at [513, 402] on button "SUBMIT" at bounding box center [525, 408] width 98 height 23
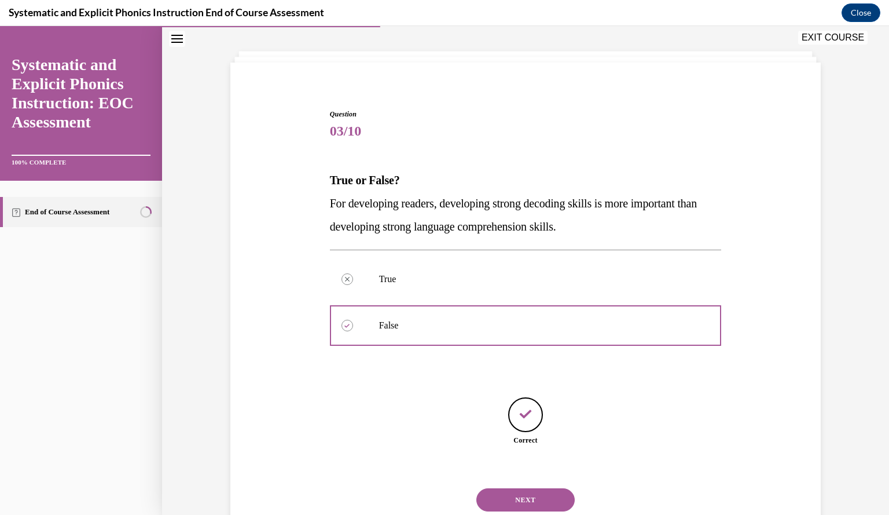
scroll to position [89, 0]
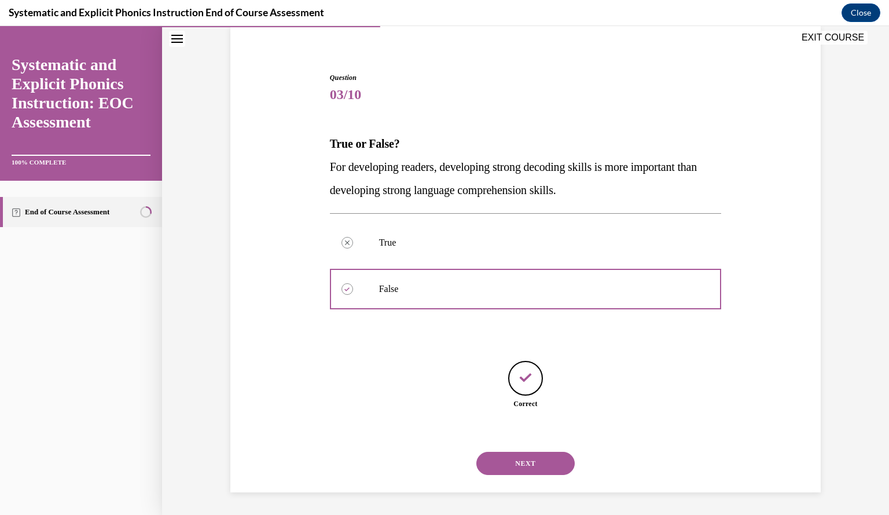
click at [527, 458] on button "NEXT" at bounding box center [525, 463] width 98 height 23
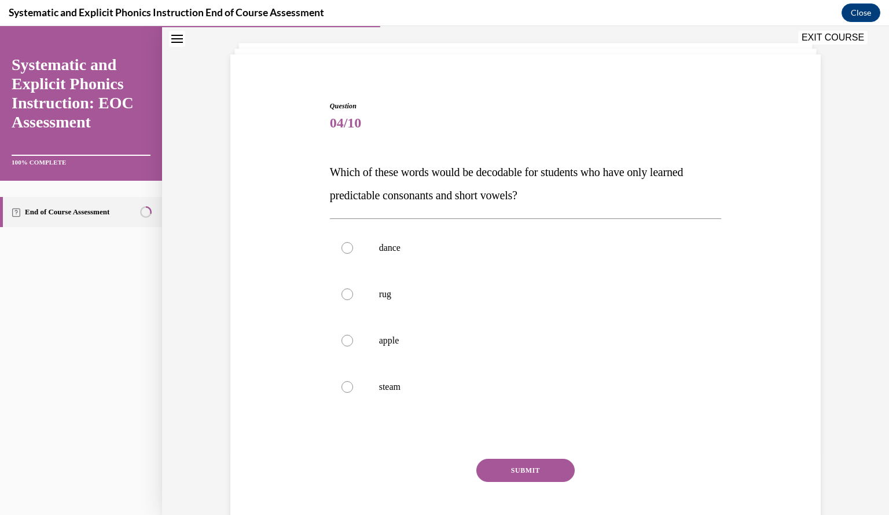
scroll to position [76, 0]
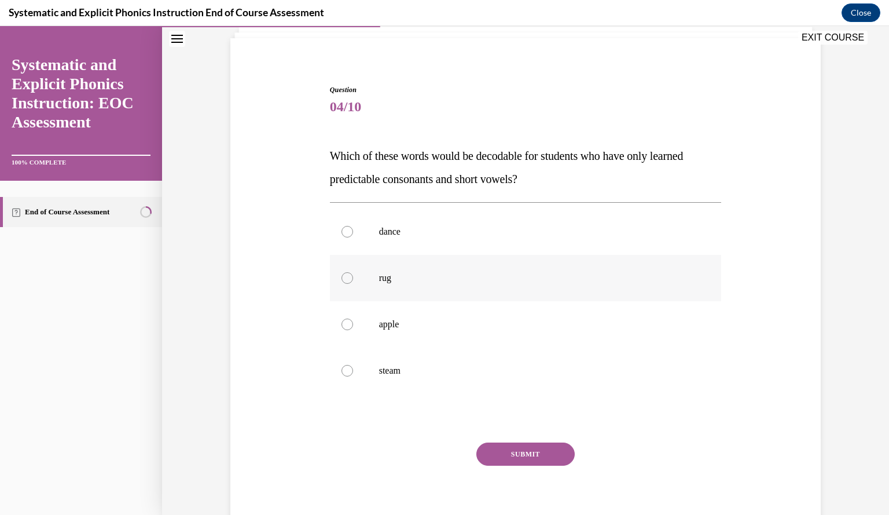
click at [347, 271] on div at bounding box center [526, 278] width 392 height 46
click at [512, 445] on button "SUBMIT" at bounding box center [525, 453] width 98 height 23
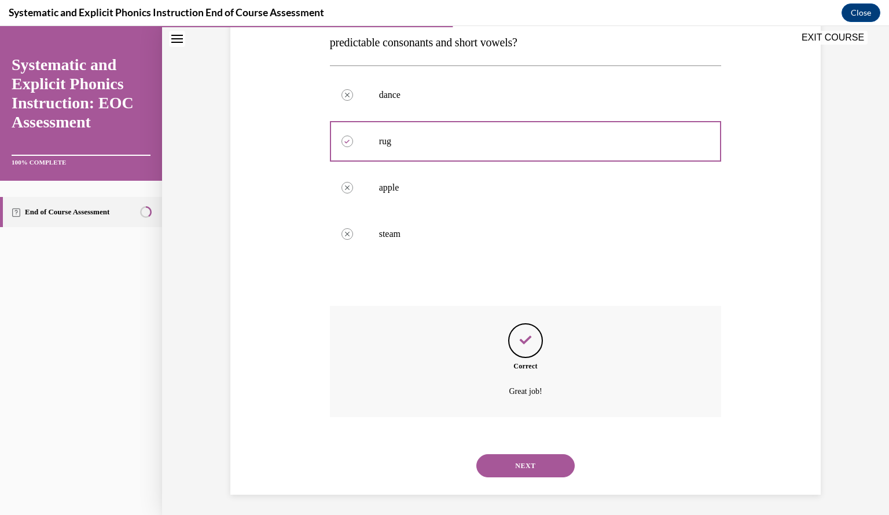
scroll to position [215, 0]
click at [512, 463] on button "NEXT" at bounding box center [525, 463] width 98 height 23
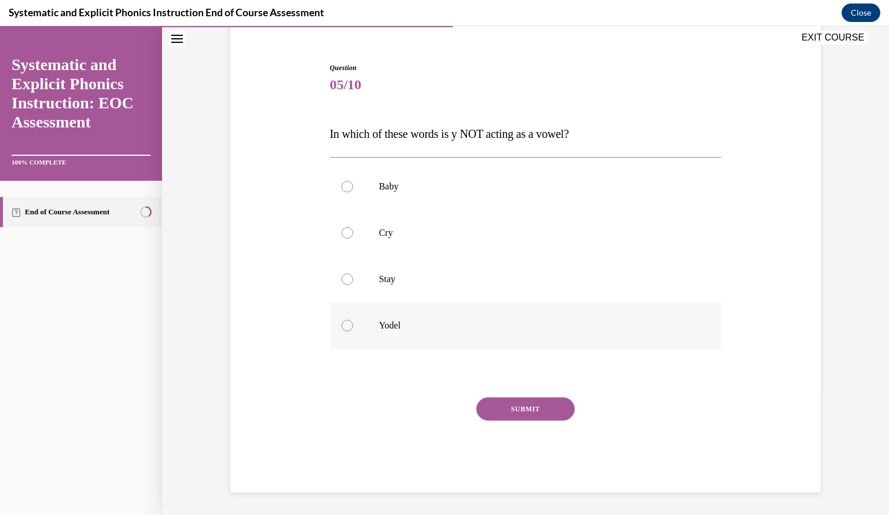
click at [387, 320] on p "Yodel" at bounding box center [536, 326] width 314 height 12
click at [489, 407] on button "SUBMIT" at bounding box center [525, 408] width 98 height 23
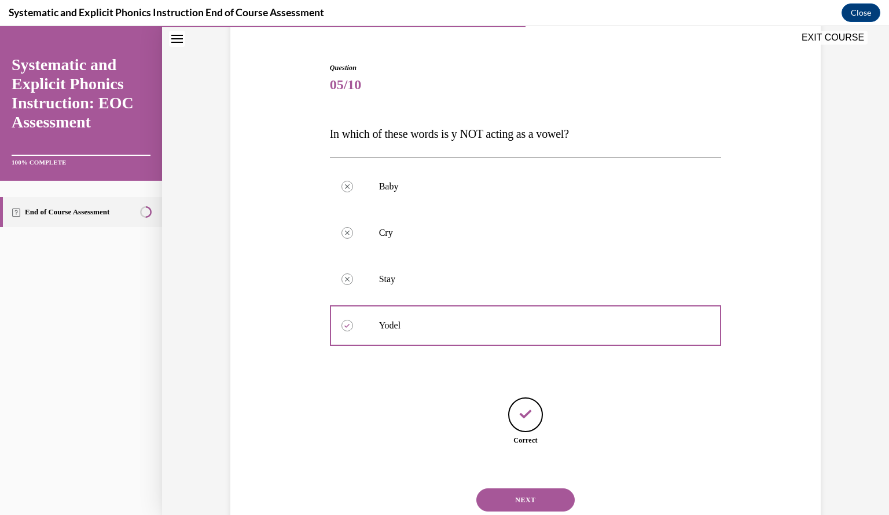
scroll to position [135, 0]
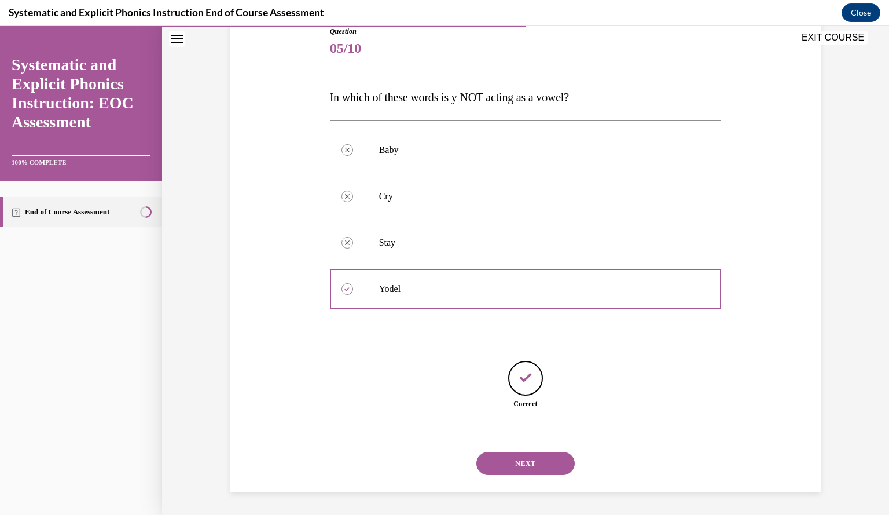
click at [527, 463] on button "NEXT" at bounding box center [525, 463] width 98 height 23
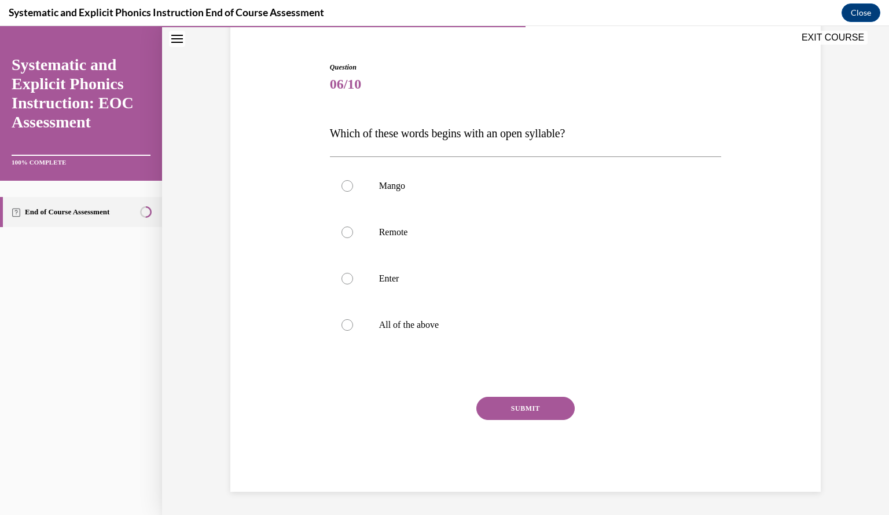
scroll to position [98, 0]
click at [379, 326] on p "All of the above" at bounding box center [536, 326] width 314 height 12
click at [498, 411] on button "SUBMIT" at bounding box center [525, 408] width 98 height 23
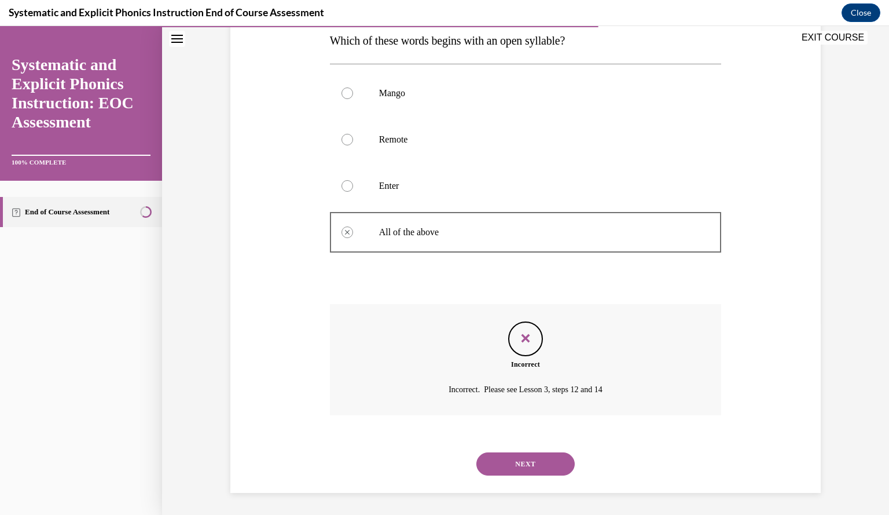
scroll to position [192, 0]
click at [491, 465] on button "NEXT" at bounding box center [525, 463] width 98 height 23
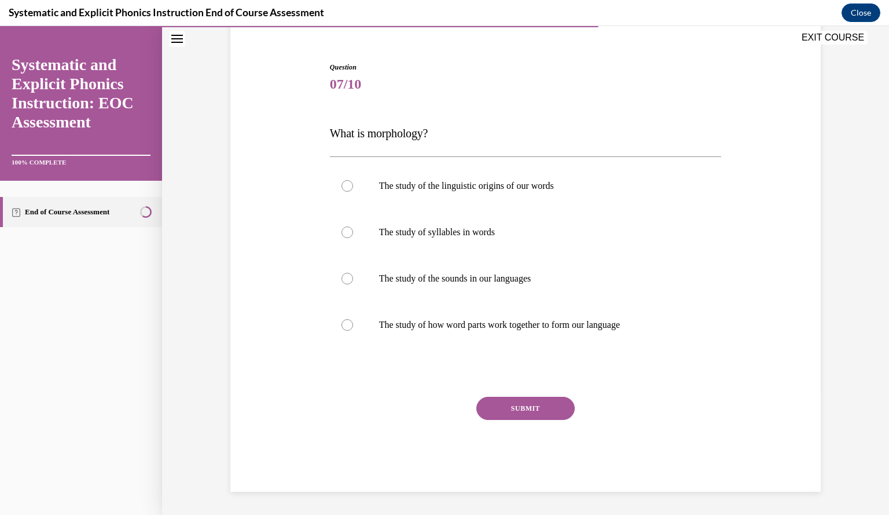
scroll to position [98, 0]
click at [516, 328] on p "The study of how word parts work together to form our language" at bounding box center [536, 326] width 314 height 12
click at [522, 410] on button "SUBMIT" at bounding box center [525, 408] width 98 height 23
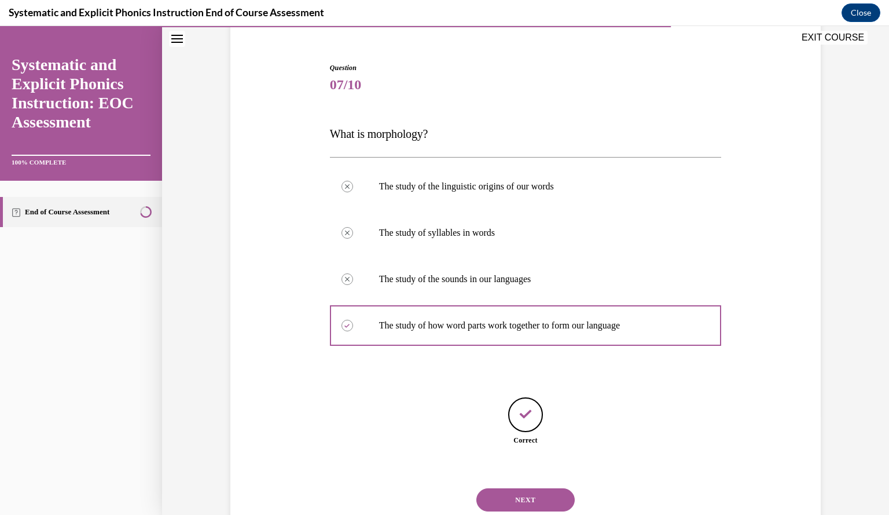
scroll to position [135, 0]
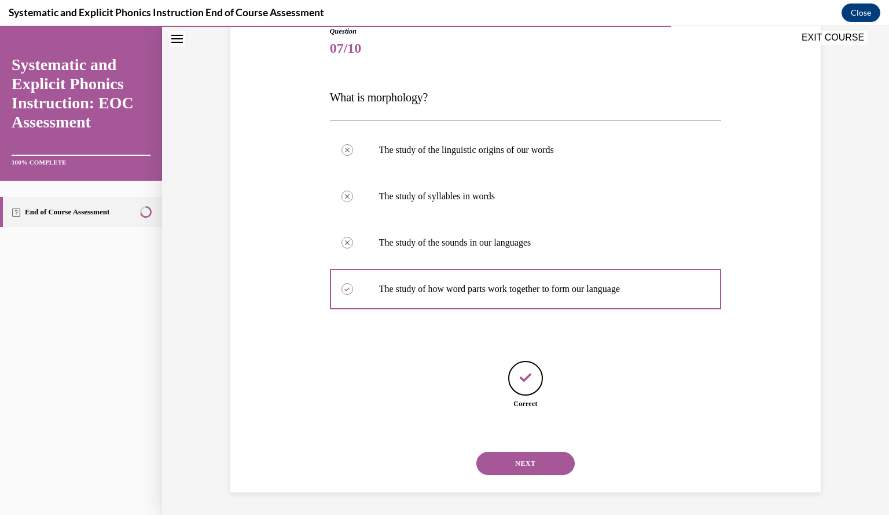
click at [525, 473] on button "NEXT" at bounding box center [525, 463] width 98 height 23
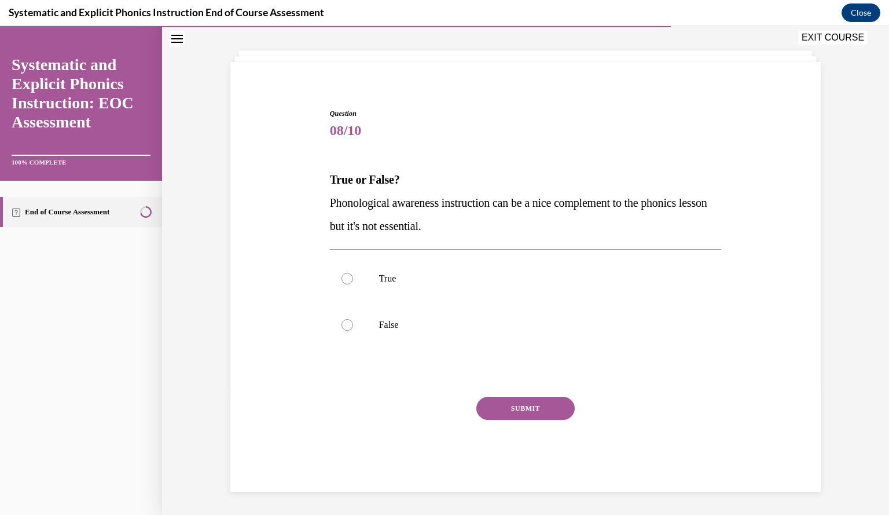
scroll to position [52, 0]
click at [380, 315] on div at bounding box center [526, 325] width 392 height 46
click at [520, 413] on button "SUBMIT" at bounding box center [525, 408] width 98 height 23
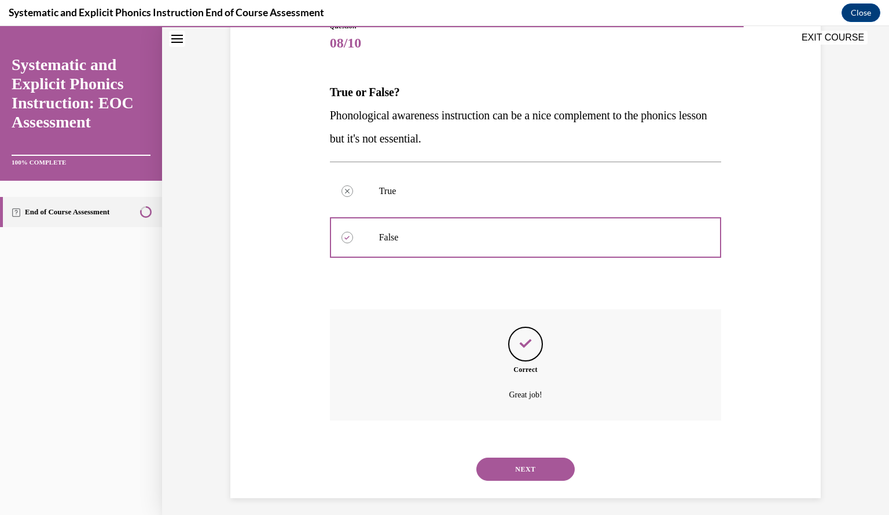
scroll to position [146, 0]
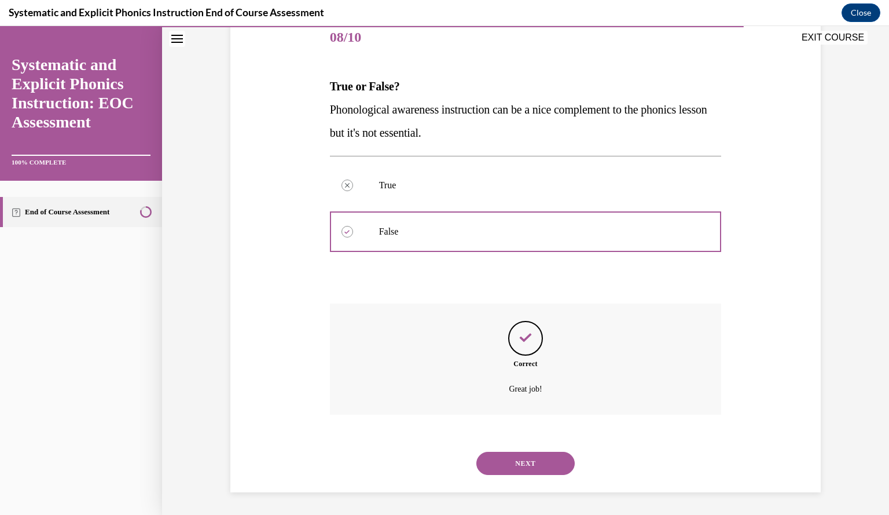
click at [516, 459] on button "NEXT" at bounding box center [525, 463] width 98 height 23
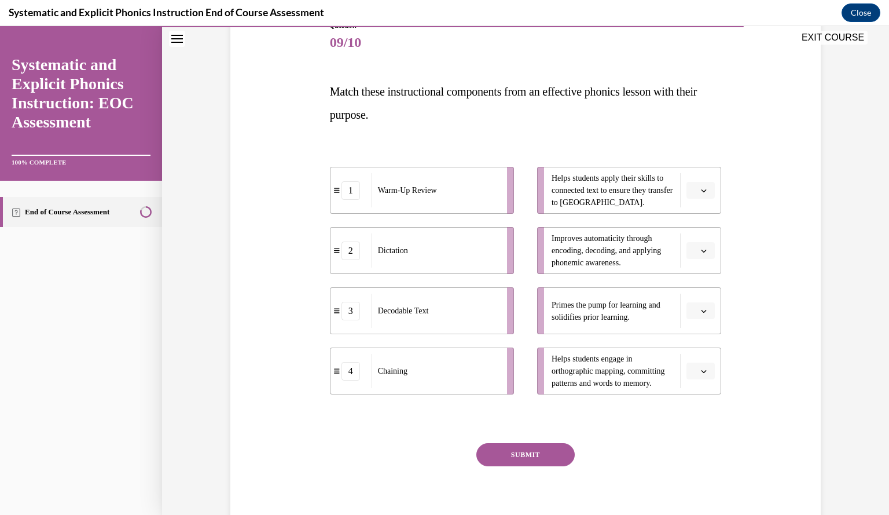
scroll to position [141, 0]
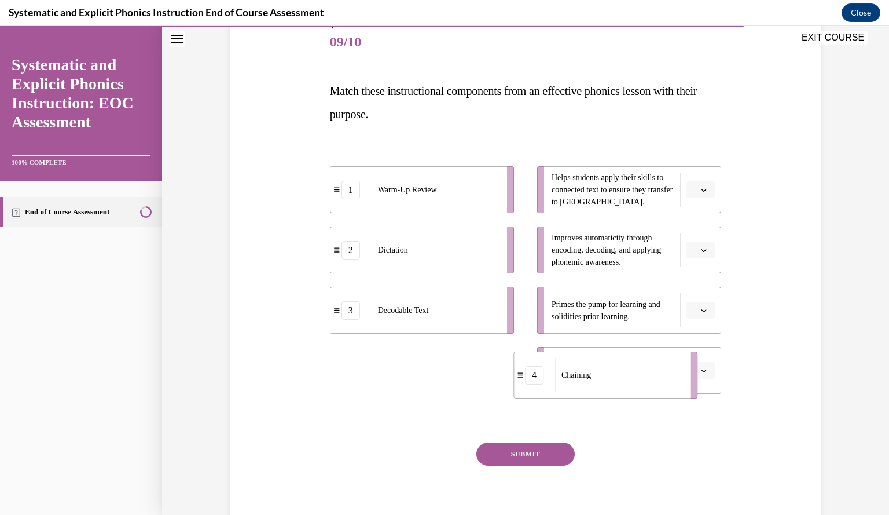
drag, startPoint x: 407, startPoint y: 371, endPoint x: 609, endPoint y: 376, distance: 202.1
click at [609, 376] on div "Chaining" at bounding box center [619, 375] width 128 height 34
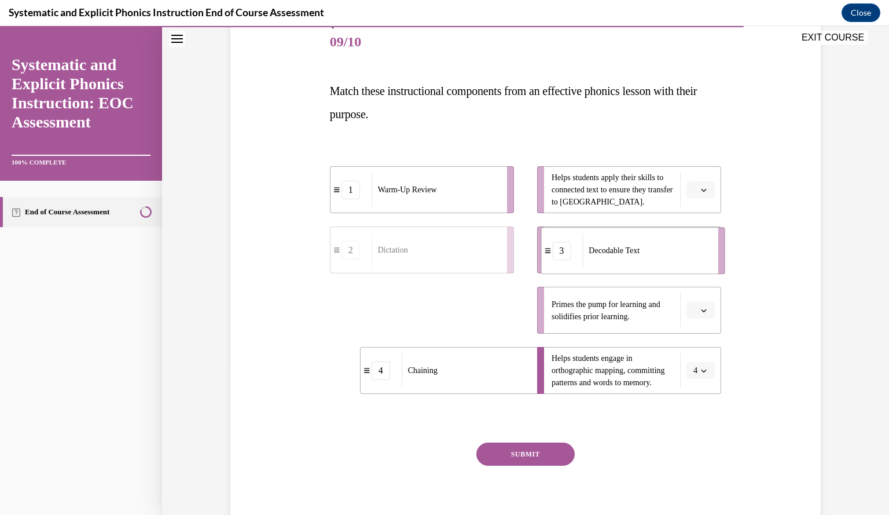
drag, startPoint x: 429, startPoint y: 324, endPoint x: 664, endPoint y: 252, distance: 245.7
click at [664, 252] on div "Decodable Text" at bounding box center [646, 250] width 128 height 34
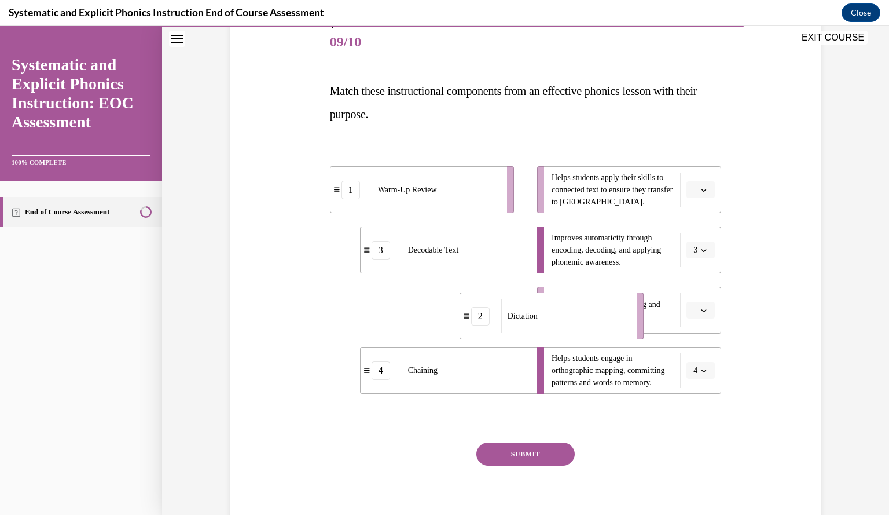
drag, startPoint x: 465, startPoint y: 327, endPoint x: 616, endPoint y: 328, distance: 150.5
click at [616, 328] on li "2 Dictation" at bounding box center [552, 315] width 184 height 47
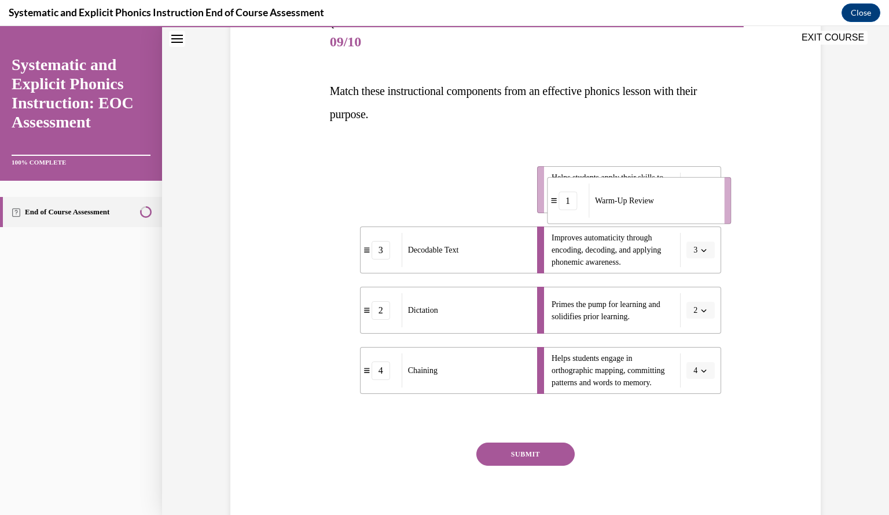
drag, startPoint x: 440, startPoint y: 197, endPoint x: 673, endPoint y: 210, distance: 233.6
click at [673, 210] on div "Warm-Up Review" at bounding box center [653, 200] width 128 height 34
click at [546, 450] on button "SUBMIT" at bounding box center [525, 453] width 98 height 23
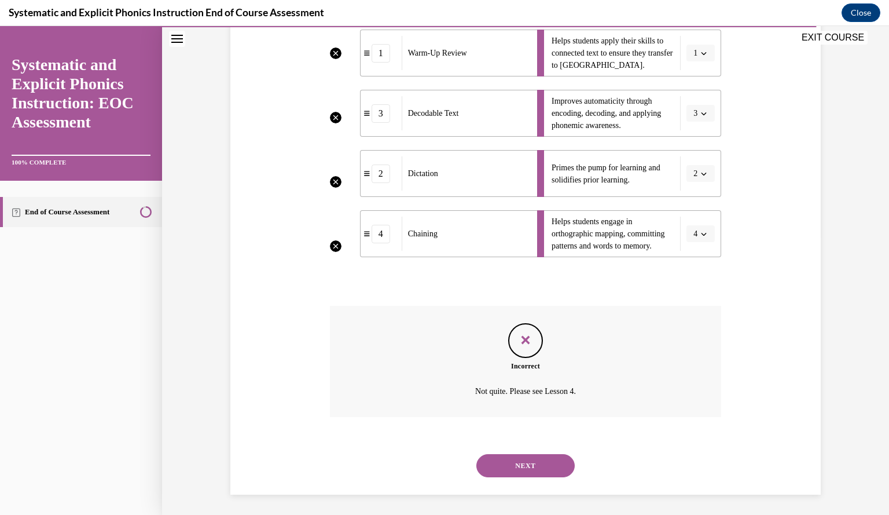
scroll to position [280, 0]
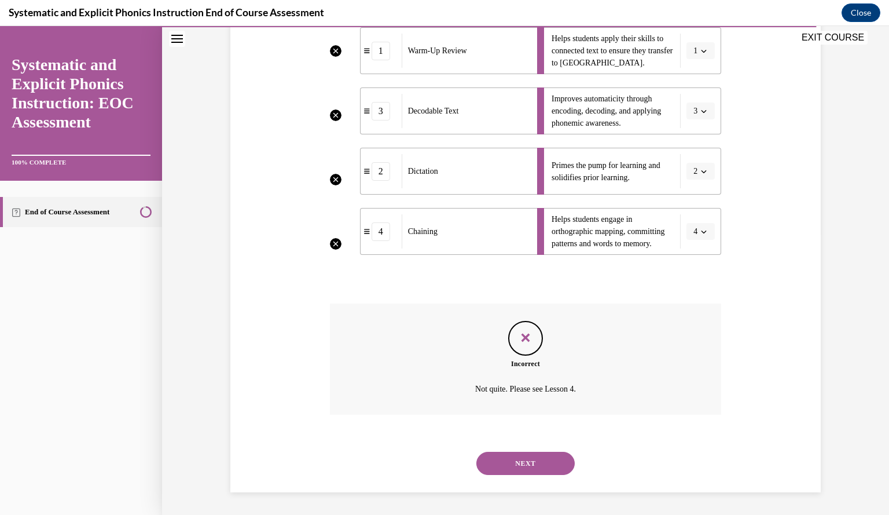
click at [545, 466] on button "NEXT" at bounding box center [525, 463] width 98 height 23
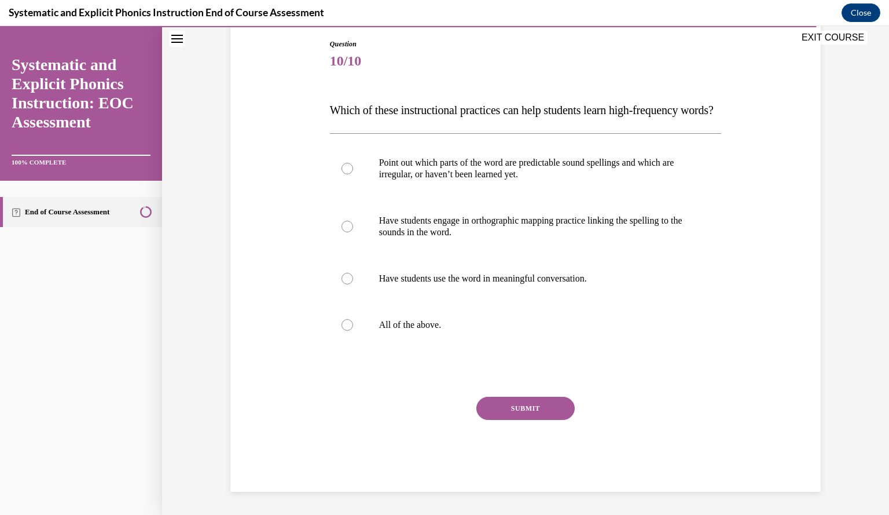
scroll to position [129, 0]
click at [372, 348] on div at bounding box center [526, 325] width 392 height 46
click at [518, 414] on button "SUBMIT" at bounding box center [525, 408] width 98 height 23
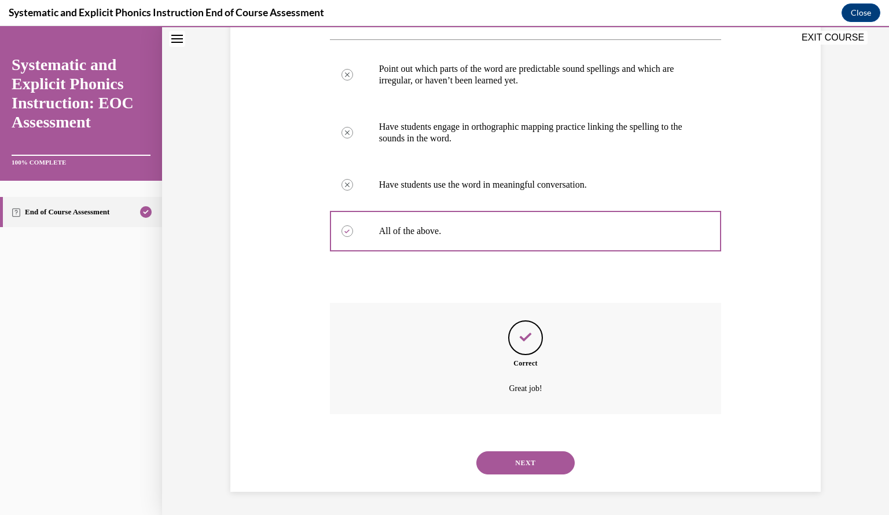
scroll to position [238, 0]
click at [519, 468] on button "NEXT" at bounding box center [525, 462] width 98 height 23
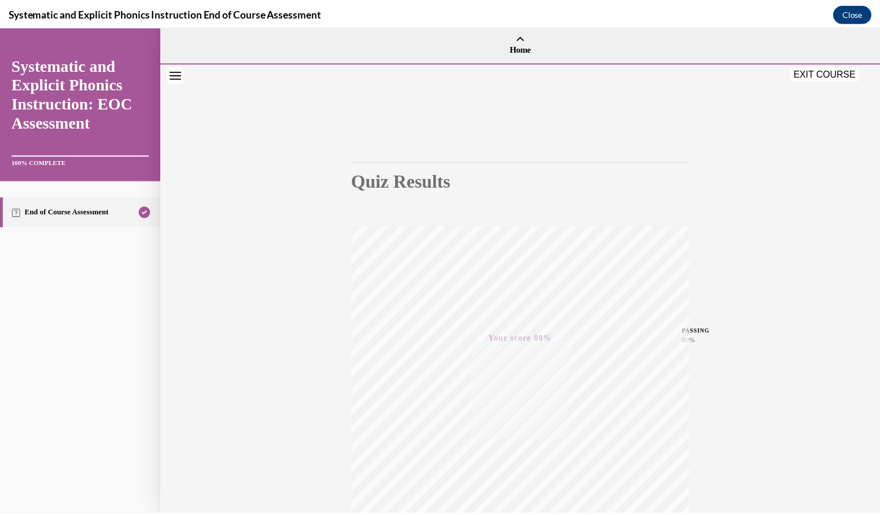
scroll to position [104, 0]
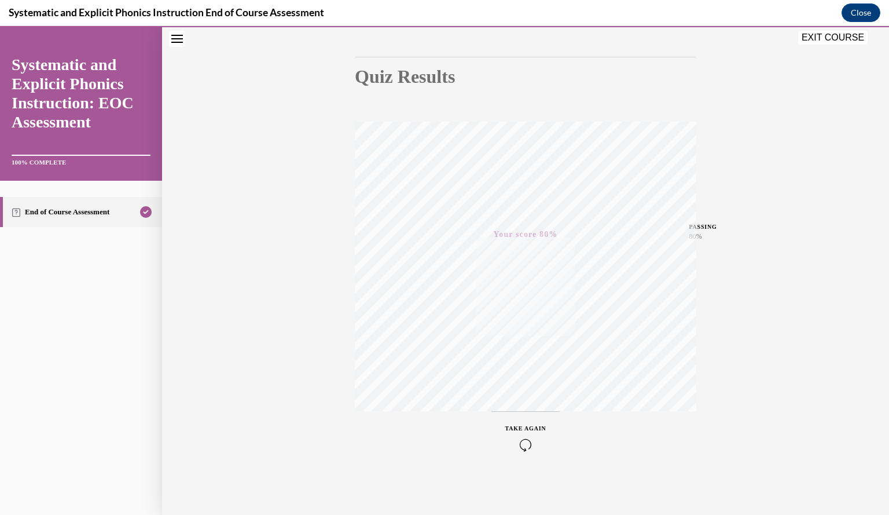
click at [835, 32] on button "EXIT COURSE" at bounding box center [832, 38] width 69 height 14
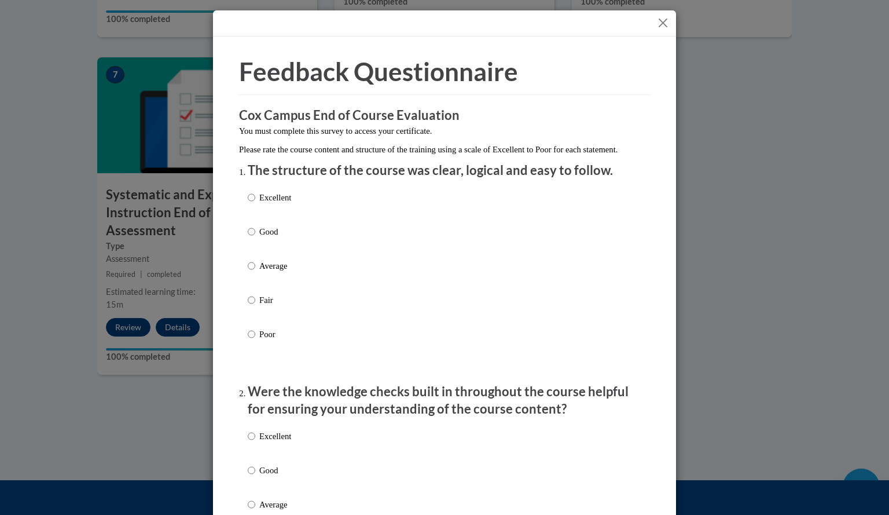
click at [656, 21] on button "Close" at bounding box center [663, 23] width 14 height 14
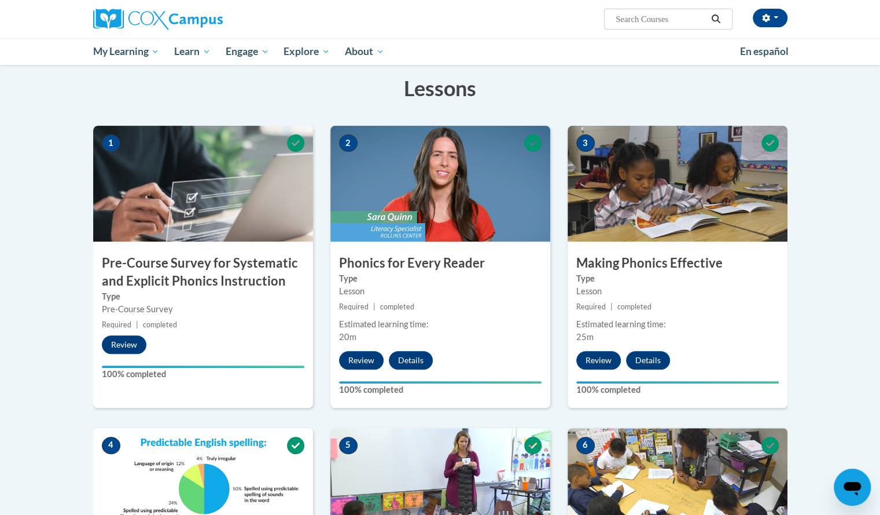
scroll to position [0, 0]
